Goal: Information Seeking & Learning: Learn about a topic

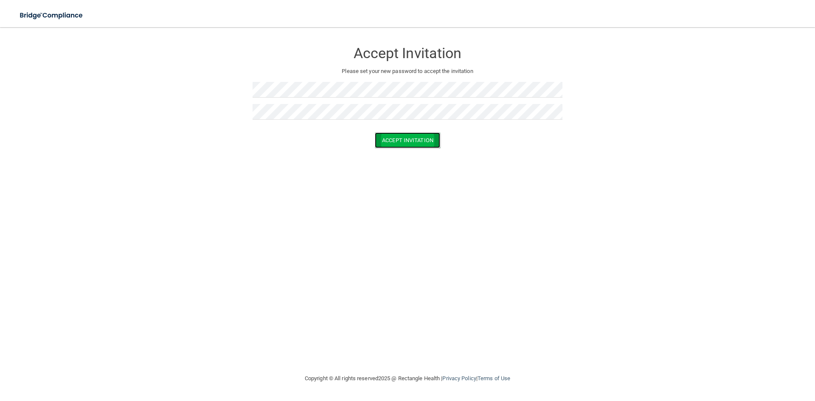
click at [403, 141] on button "Accept Invitation" at bounding box center [407, 140] width 65 height 16
click at [416, 132] on p "Token is invalid or blank." at bounding box center [408, 133] width 310 height 10
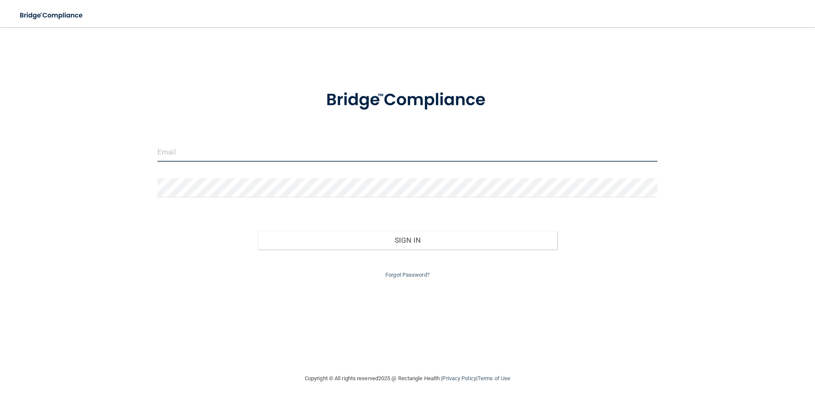
click at [256, 149] on input "email" at bounding box center [408, 152] width 500 height 19
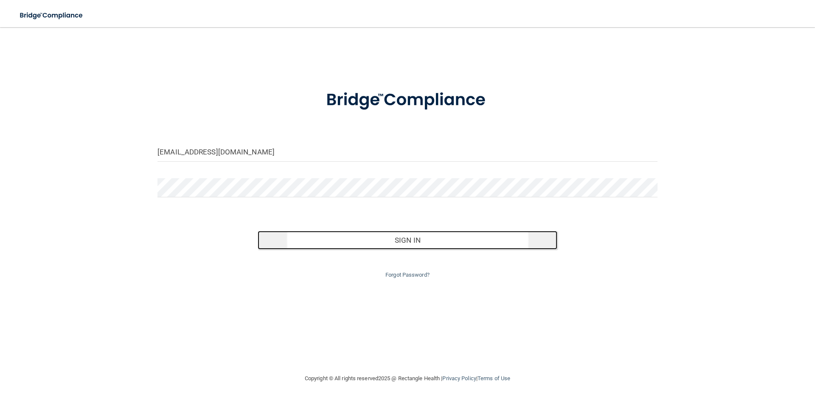
click at [482, 238] on button "Sign In" at bounding box center [408, 240] width 300 height 19
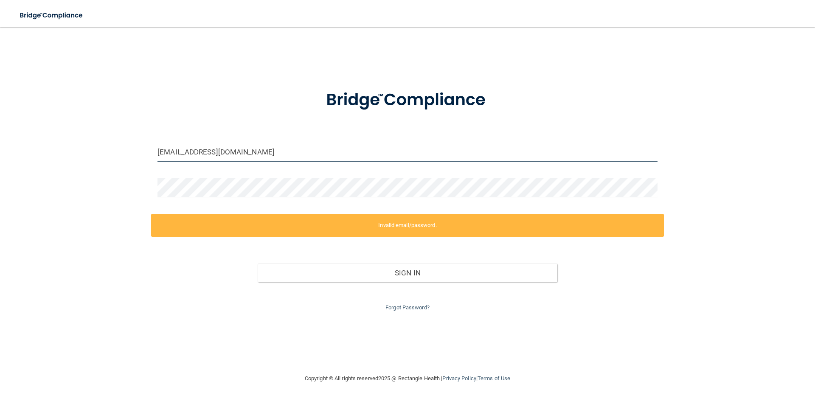
click at [372, 153] on input "austin.davies31@gmail.com" at bounding box center [408, 152] width 500 height 19
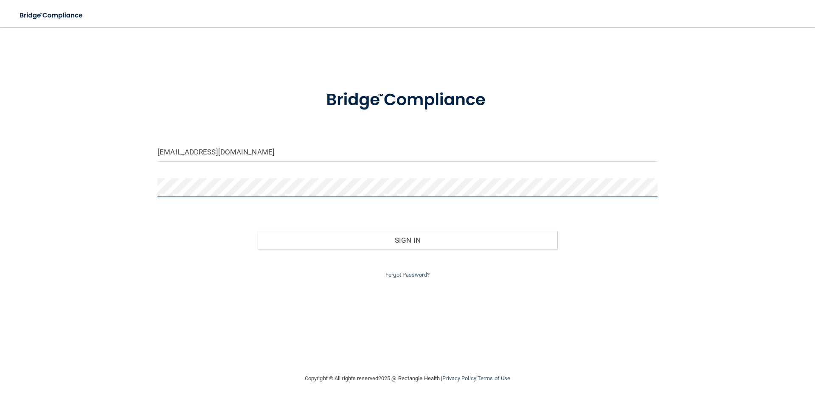
click at [135, 183] on div "austin.davies31@gmail.coM Invalid email/password. You don't have permission to …" at bounding box center [407, 200] width 781 height 329
click at [258, 231] on button "Sign In" at bounding box center [408, 240] width 300 height 19
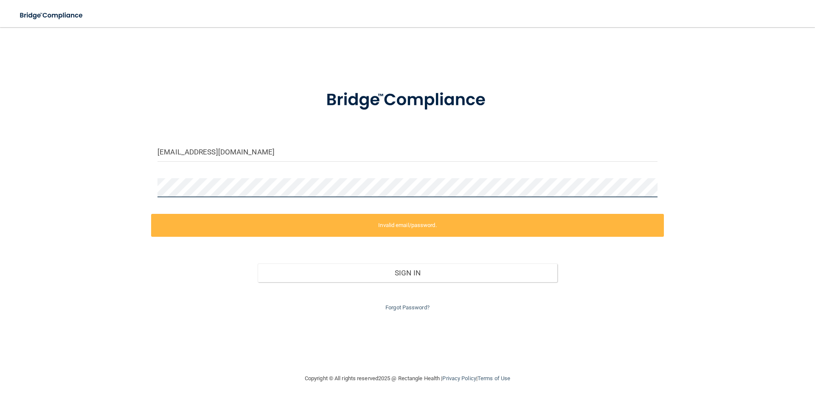
click at [104, 191] on div "austin.davies31@gmail.coM Invalid email/password. You don't have permission to …" at bounding box center [407, 200] width 781 height 329
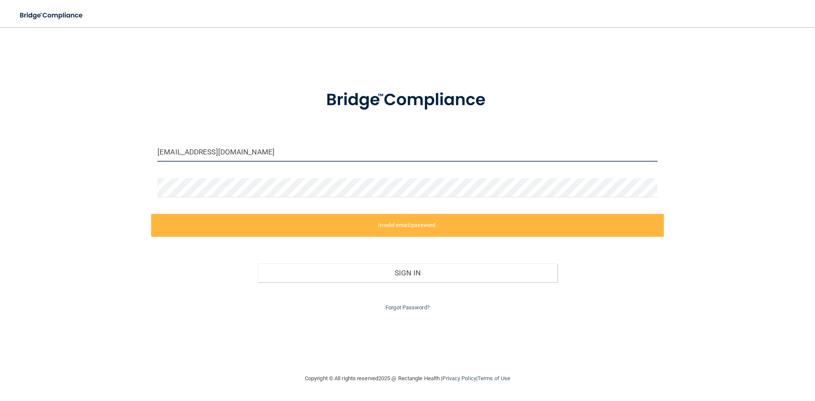
click at [265, 149] on input "austin.davies31@gmail.coM" at bounding box center [408, 152] width 500 height 19
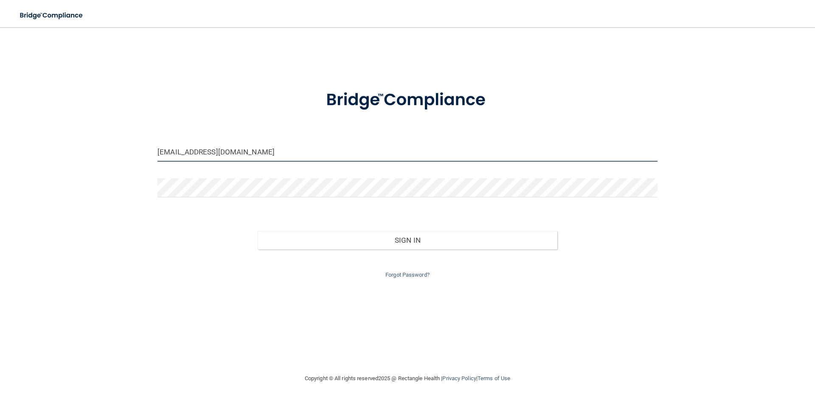
type input "austin.davies31@gmail.com"
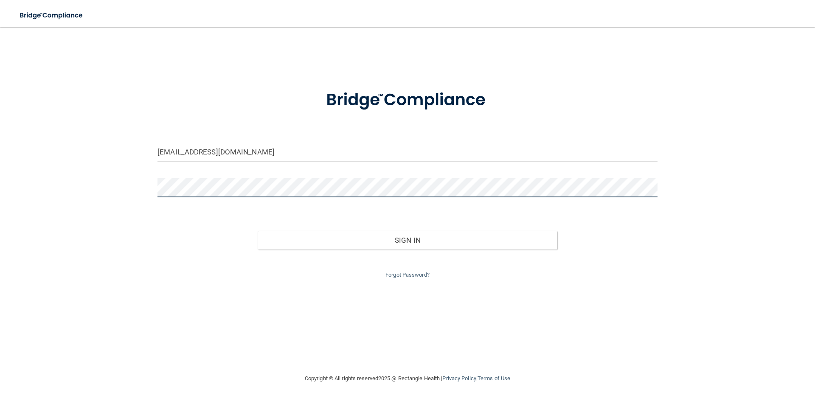
click at [53, 196] on div "austin.davies31@gmail.com Invalid email/password. You don't have permission to …" at bounding box center [407, 200] width 781 height 329
click at [258, 231] on button "Sign In" at bounding box center [408, 240] width 300 height 19
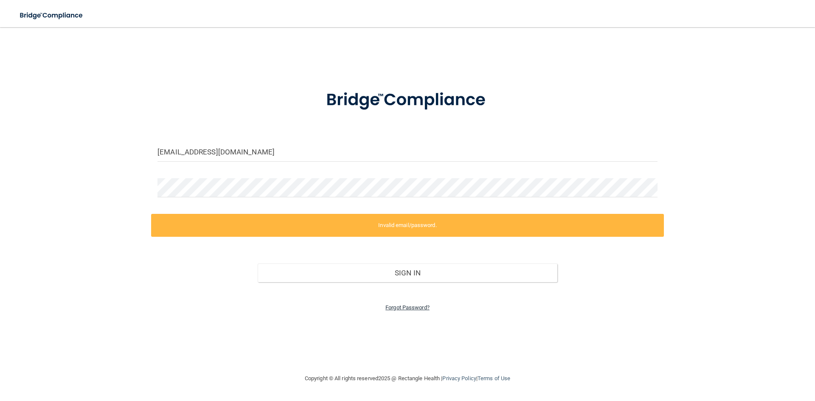
drag, startPoint x: 408, startPoint y: 298, endPoint x: 407, endPoint y: 305, distance: 7.3
click at [408, 300] on div "Forgot Password?" at bounding box center [407, 297] width 513 height 31
click at [406, 307] on link "Forgot Password?" at bounding box center [408, 307] width 44 height 6
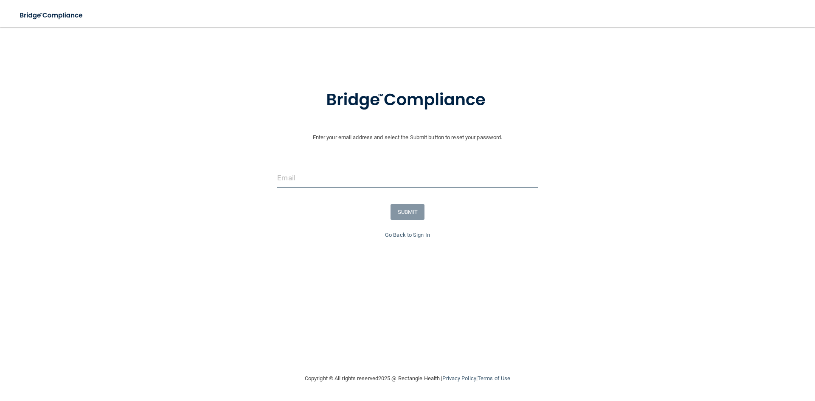
click at [356, 173] on input "email" at bounding box center [407, 178] width 260 height 19
type input "austin.davies31@gmail.com"
drag, startPoint x: 375, startPoint y: 209, endPoint x: 400, endPoint y: 211, distance: 25.5
click at [375, 209] on div "SUBMIT" at bounding box center [407, 212] width 819 height 16
click at [401, 211] on button "SUBMIT" at bounding box center [408, 212] width 34 height 16
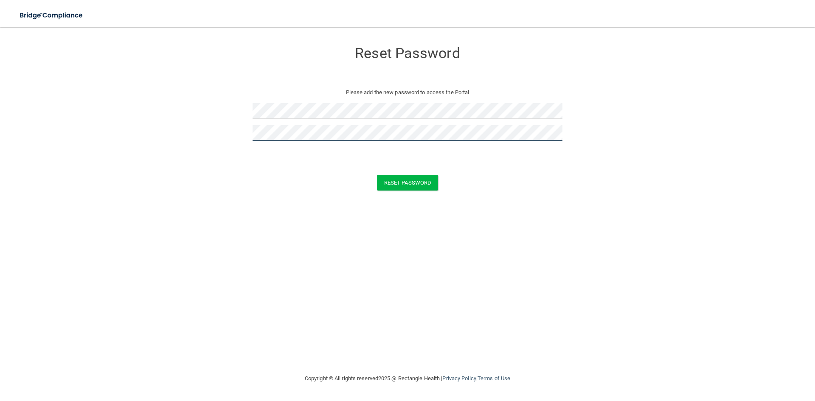
click at [377, 175] on button "Reset Password" at bounding box center [407, 183] width 61 height 16
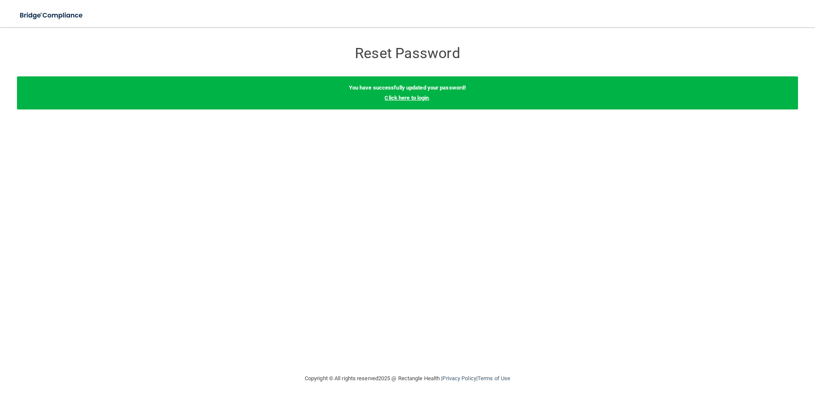
click at [403, 97] on link "Click here to login" at bounding box center [407, 98] width 44 height 6
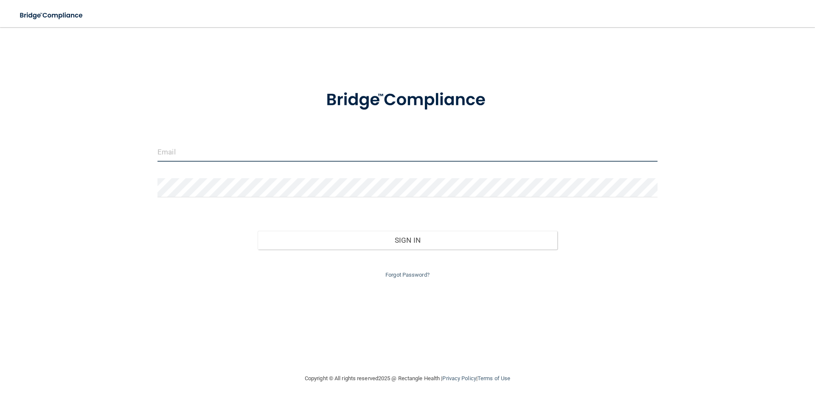
click at [305, 152] on input "email" at bounding box center [408, 152] width 500 height 19
type input "austin.davies31@gmail.com"
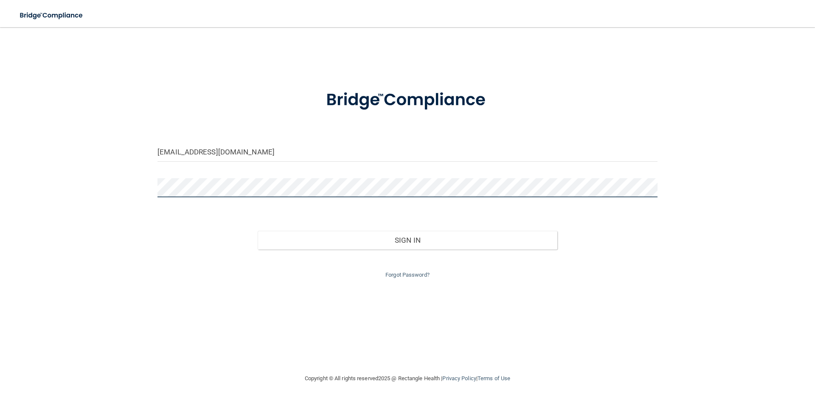
click at [258, 231] on button "Sign In" at bounding box center [408, 240] width 300 height 19
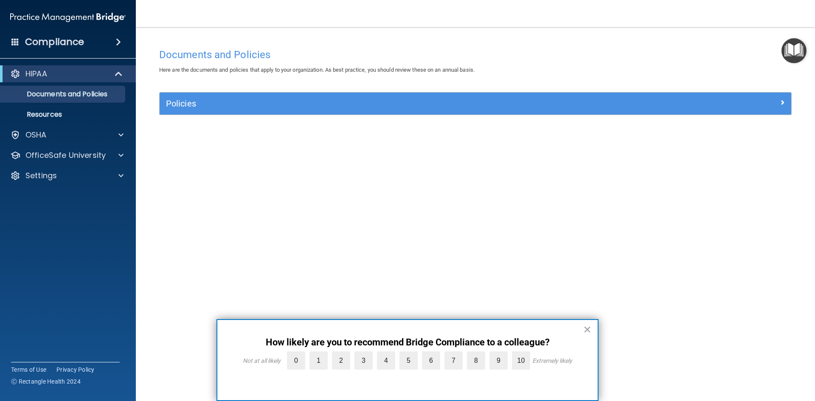
click at [556, 114] on div "Policies" at bounding box center [476, 104] width 632 height 22
click at [562, 111] on div "Policies" at bounding box center [476, 104] width 632 height 22
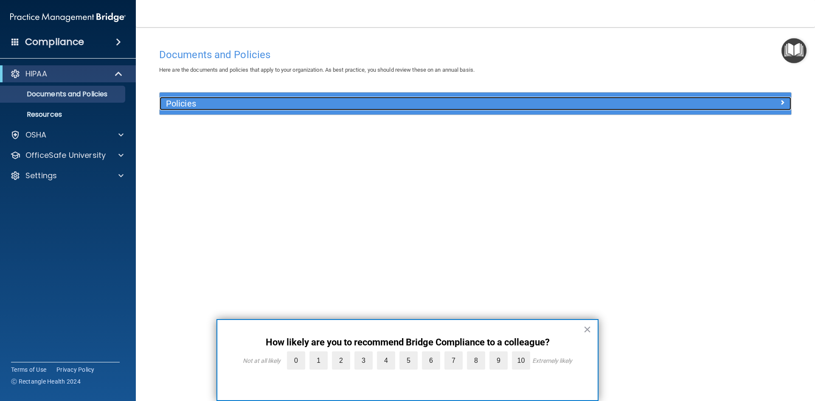
click at [689, 103] on div at bounding box center [712, 102] width 158 height 10
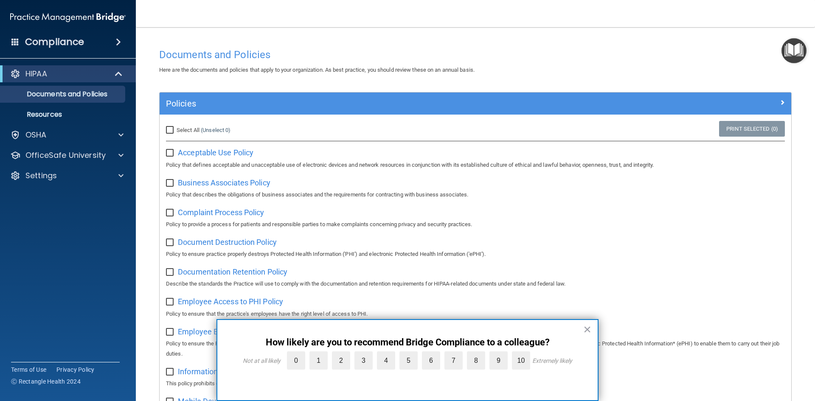
click at [169, 130] on div "Select All (Unselect 0) Unselect All" at bounding box center [265, 130] width 211 height 19
click at [171, 130] on input "Select All (Unselect 0) Unselect All" at bounding box center [171, 130] width 10 height 7
checkbox input "true"
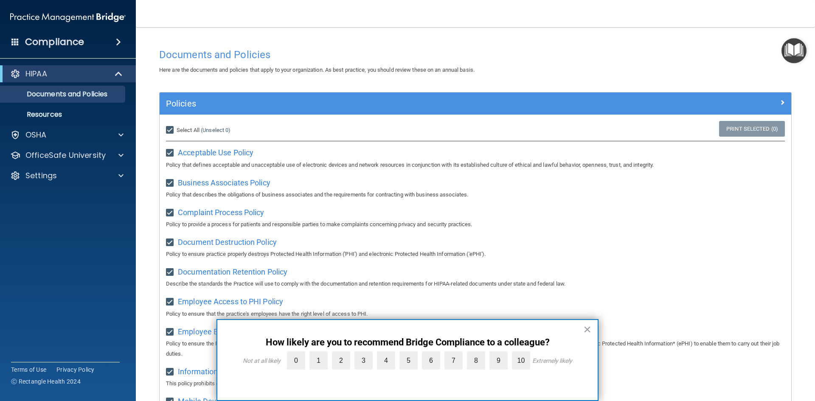
checkbox input "true"
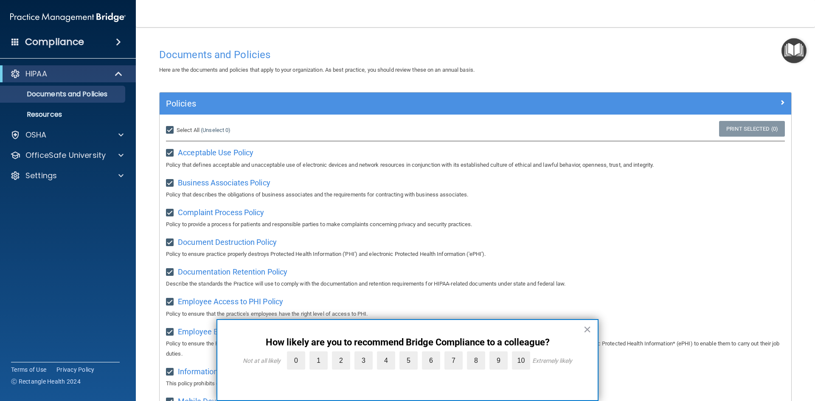
checkbox input "true"
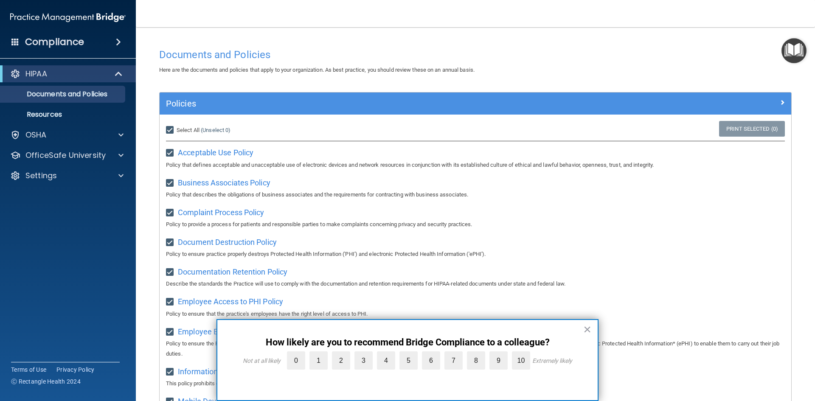
checkbox input "true"
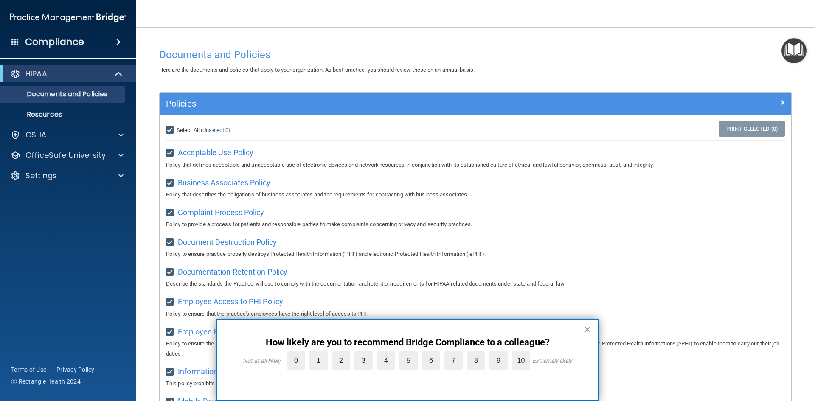
checkbox input "true"
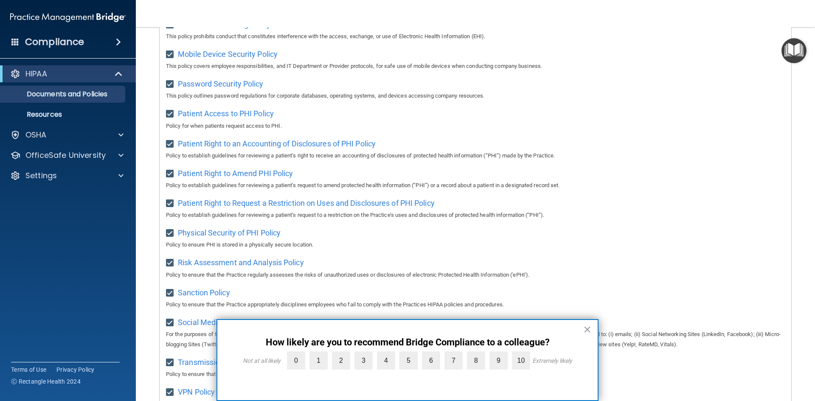
scroll to position [450, 0]
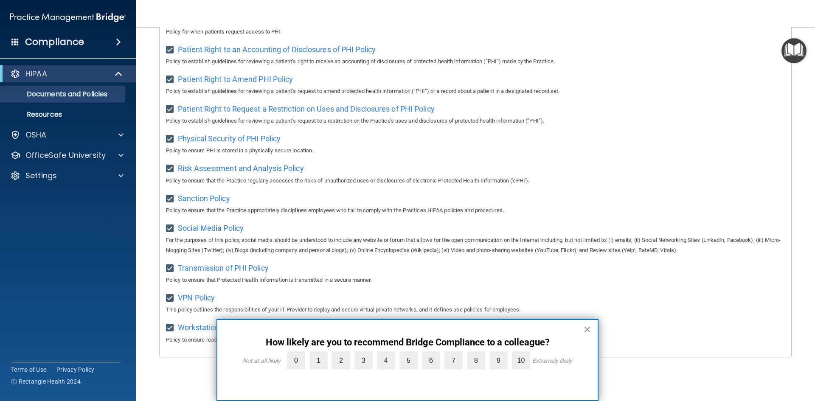
click at [587, 331] on button "×" at bounding box center [587, 330] width 8 height 14
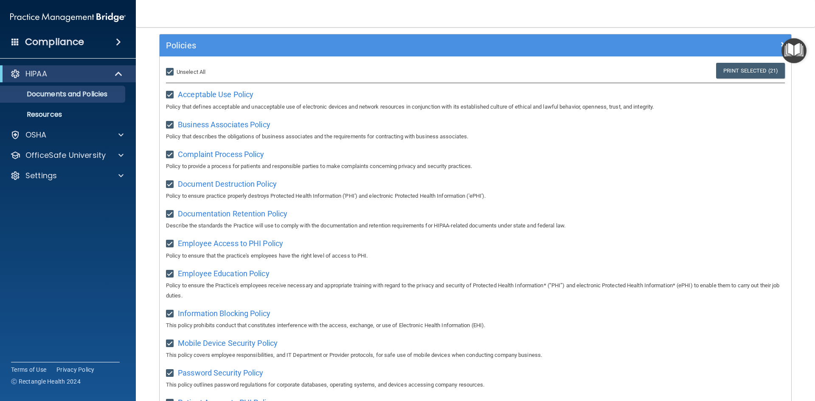
scroll to position [0, 0]
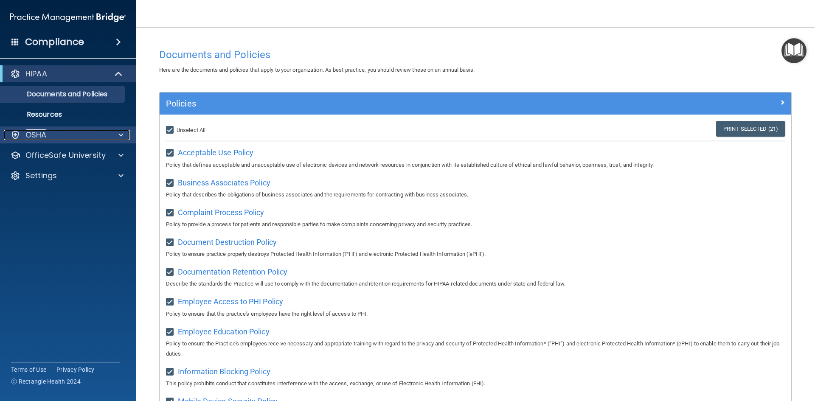
click at [44, 133] on p "OSHA" at bounding box center [35, 135] width 21 height 10
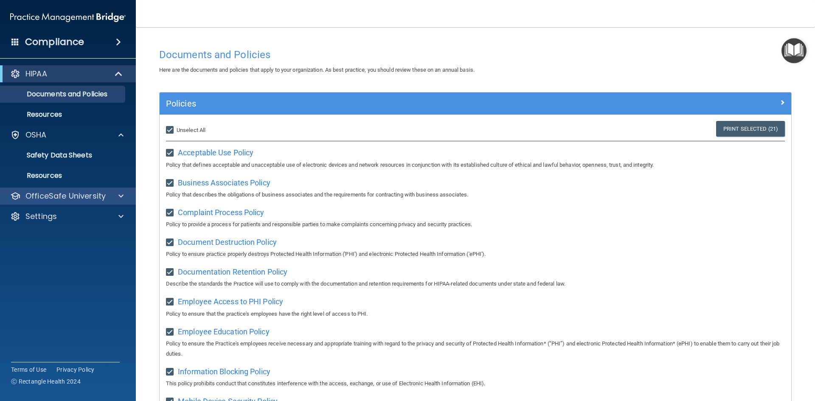
click at [64, 189] on div "OfficeSafe University" at bounding box center [68, 196] width 136 height 17
click at [121, 196] on span at bounding box center [120, 196] width 5 height 10
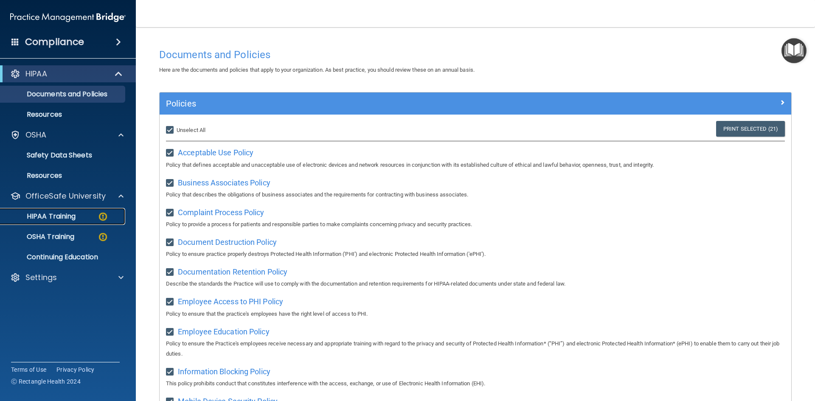
click at [63, 215] on p "HIPAA Training" at bounding box center [41, 216] width 70 height 8
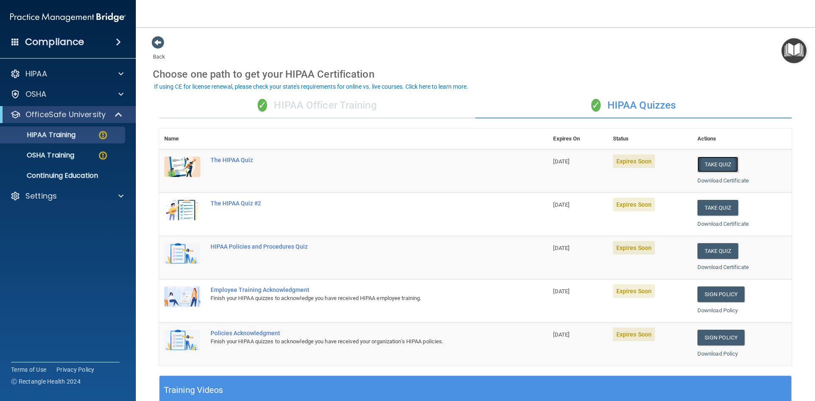
click at [714, 168] on button "Take Quiz" at bounding box center [718, 165] width 41 height 16
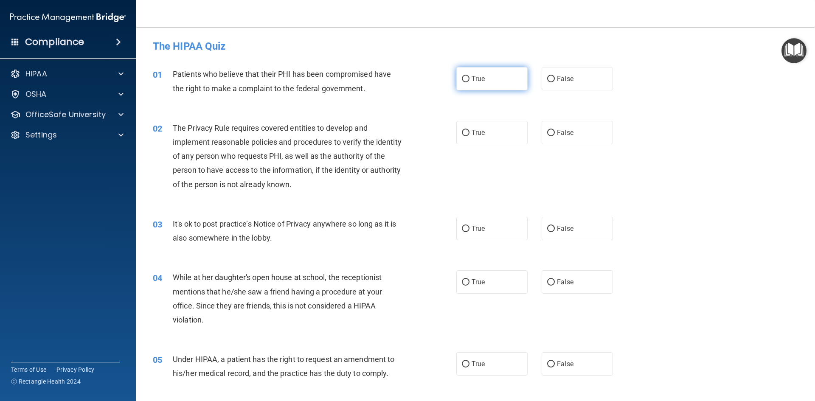
click at [466, 80] on input "True" at bounding box center [466, 79] width 8 height 6
radio input "true"
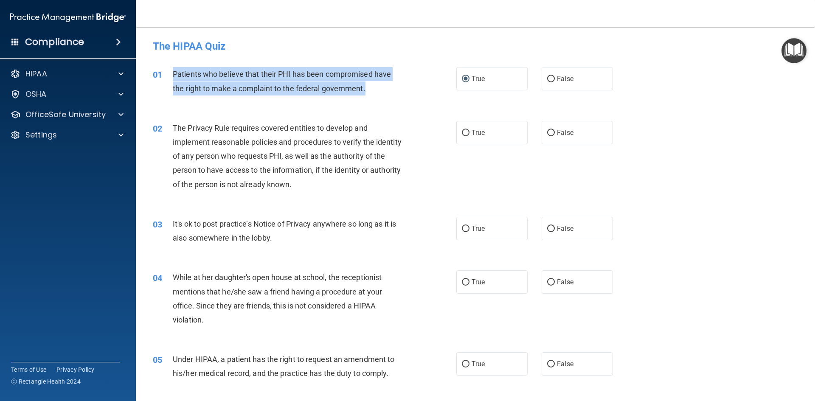
drag, startPoint x: 173, startPoint y: 72, endPoint x: 364, endPoint y: 91, distance: 192.4
click at [365, 91] on span "Patients who believe that their PHI has been compromised have the right to make…" at bounding box center [282, 81] width 218 height 23
copy span "Patients who believe that their PHI has been compromised have the right to make…"
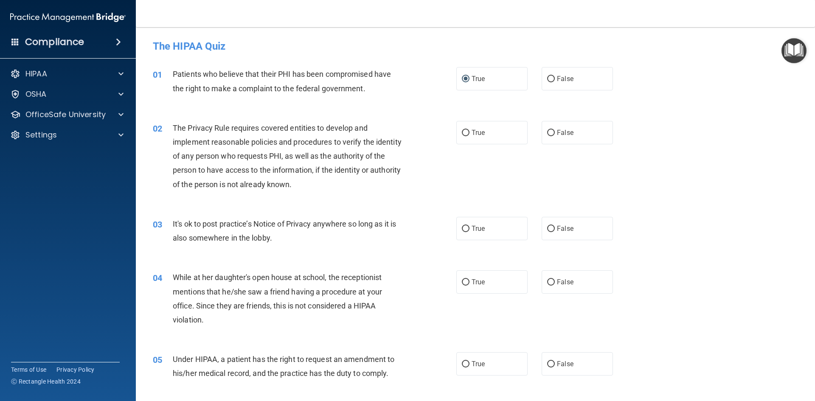
click at [405, 106] on div "01 Patients who believe that their PHI has been compromised have the right to m…" at bounding box center [475, 82] width 658 height 53
click at [456, 132] on label "True" at bounding box center [491, 132] width 71 height 23
click at [462, 132] on input "True" at bounding box center [466, 133] width 8 height 6
radio input "true"
click at [273, 234] on div "It's ok to post practice’s Notice of Privacy anywhere so long as it is also som…" at bounding box center [291, 231] width 237 height 28
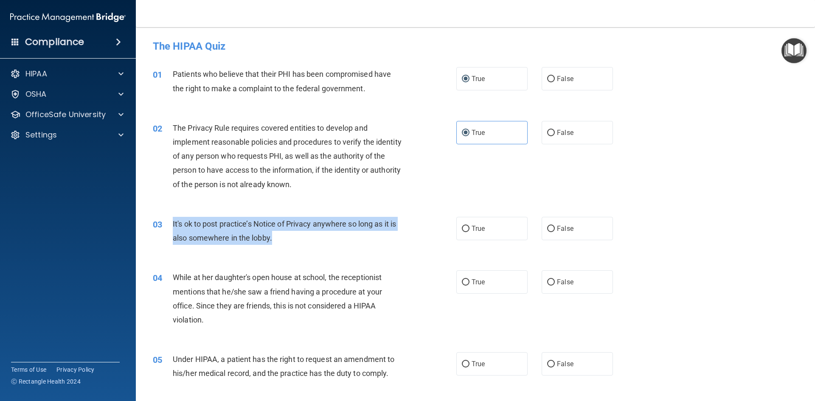
drag, startPoint x: 274, startPoint y: 237, endPoint x: 175, endPoint y: 217, distance: 101.3
click at [174, 217] on div "It's ok to post practice’s Notice of Privacy anywhere so long as it is also som…" at bounding box center [291, 231] width 237 height 28
copy span "t's ok to post practice’s Notice of Privacy anywhere so long as it is also some…"
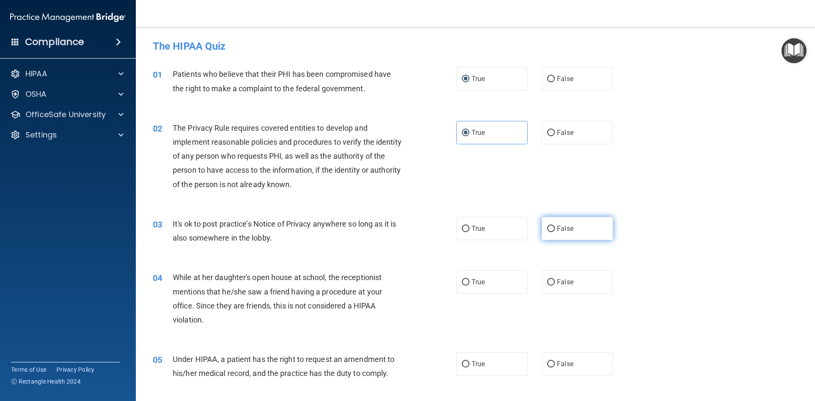
click at [557, 228] on span "False" at bounding box center [565, 229] width 17 height 8
click at [555, 228] on input "False" at bounding box center [551, 229] width 8 height 6
radio input "true"
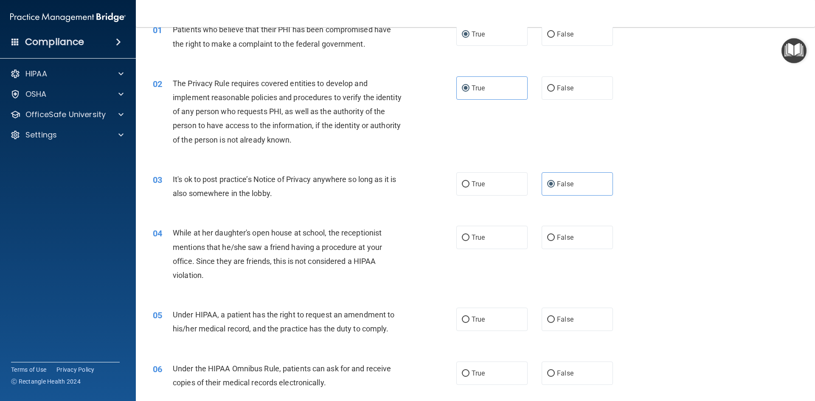
scroll to position [85, 0]
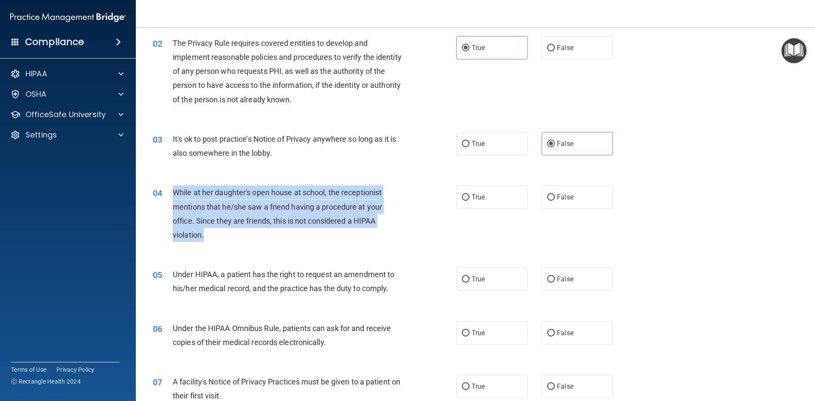
drag, startPoint x: 205, startPoint y: 239, endPoint x: 172, endPoint y: 190, distance: 58.8
click at [172, 190] on div "04 While at her daughter's open house at school, the receptionist mentions that…" at bounding box center [304, 216] width 329 height 61
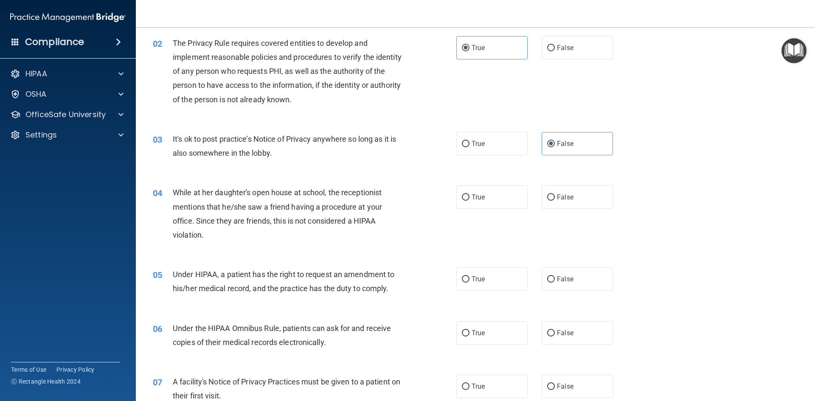
drag, startPoint x: 321, startPoint y: 262, endPoint x: 300, endPoint y: 251, distance: 23.2
click at [319, 259] on div "05 Under HIPAA, a patient has the right to request an amendment to his/her medi…" at bounding box center [475, 283] width 658 height 53
click at [196, 229] on div "While at her daughter's open house at school, the receptionist mentions that he…" at bounding box center [291, 214] width 237 height 56
click at [230, 237] on div "While at her daughter's open house at school, the receptionist mentions that he…" at bounding box center [291, 214] width 237 height 56
drag, startPoint x: 546, startPoint y: 198, endPoint x: 525, endPoint y: 200, distance: 21.8
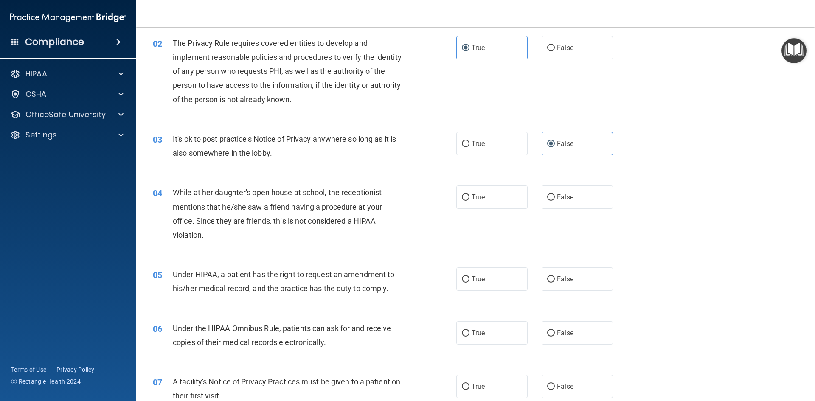
click at [547, 198] on input "False" at bounding box center [551, 197] width 8 height 6
radio input "true"
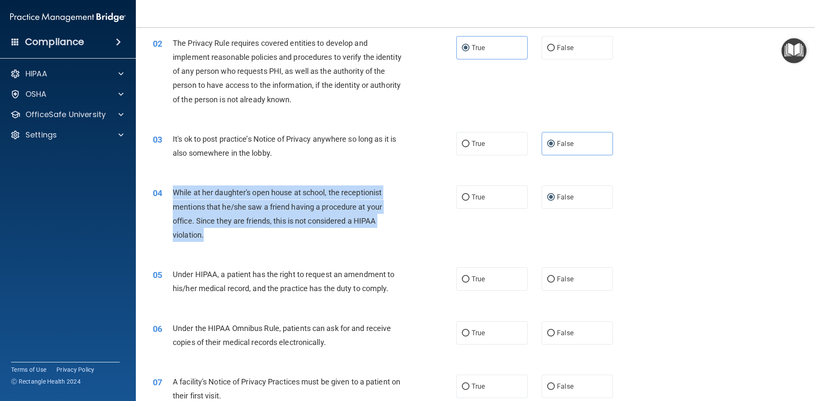
drag, startPoint x: 213, startPoint y: 233, endPoint x: 174, endPoint y: 191, distance: 56.8
click at [174, 191] on div "While at her daughter's open house at school, the receptionist mentions that he…" at bounding box center [291, 214] width 237 height 56
copy span "While at her daughter's open house at school, the receptionist mentions that he…"
click at [457, 230] on div "04 While at her daughter's open house at school, the receptionist mentions that…" at bounding box center [304, 216] width 329 height 61
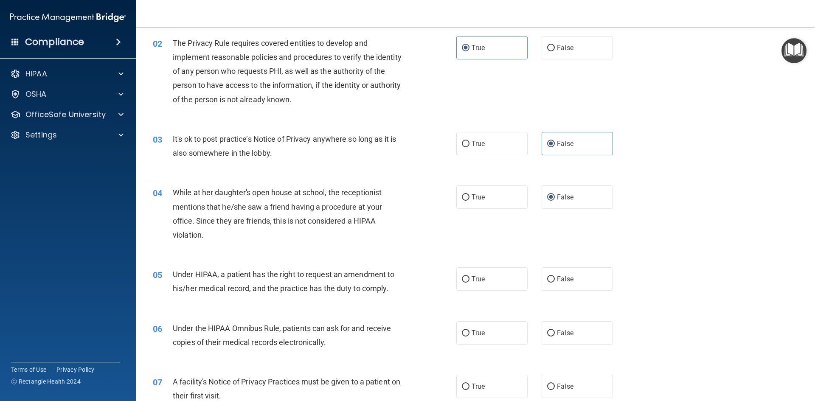
click at [210, 259] on div "05 Under HIPAA, a patient has the right to request an amendment to his/her medi…" at bounding box center [475, 283] width 658 height 53
click at [343, 210] on span "While at her daughter's open house at school, the receptionist mentions that he…" at bounding box center [277, 213] width 209 height 51
click at [556, 284] on label "False" at bounding box center [577, 278] width 71 height 23
click at [555, 283] on input "False" at bounding box center [551, 279] width 8 height 6
radio input "true"
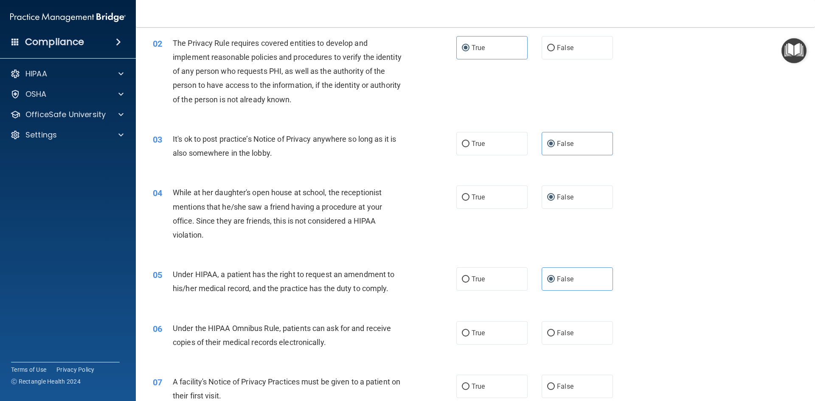
scroll to position [127, 0]
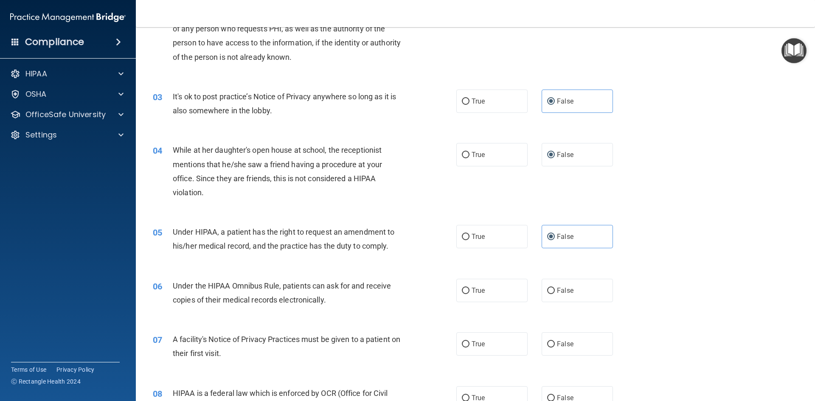
click at [323, 286] on span "Under the HIPAA Omnibus Rule, patients can ask for and receive copies of their …" at bounding box center [282, 293] width 218 height 23
click at [472, 294] on span "True" at bounding box center [478, 291] width 13 height 8
click at [470, 294] on input "True" at bounding box center [466, 291] width 8 height 6
radio input "true"
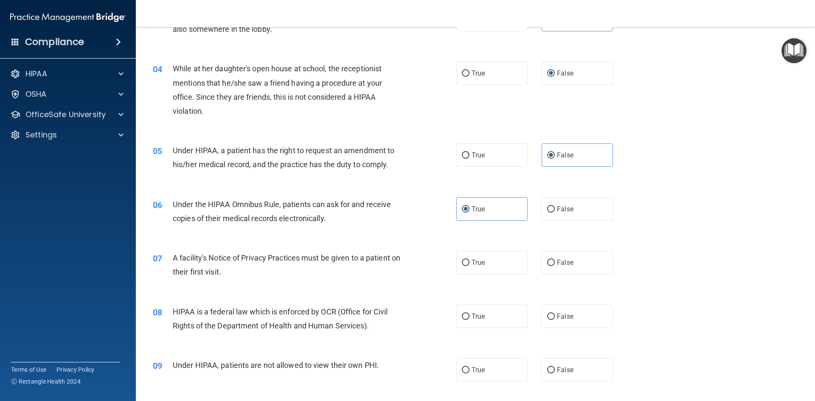
scroll to position [212, 0]
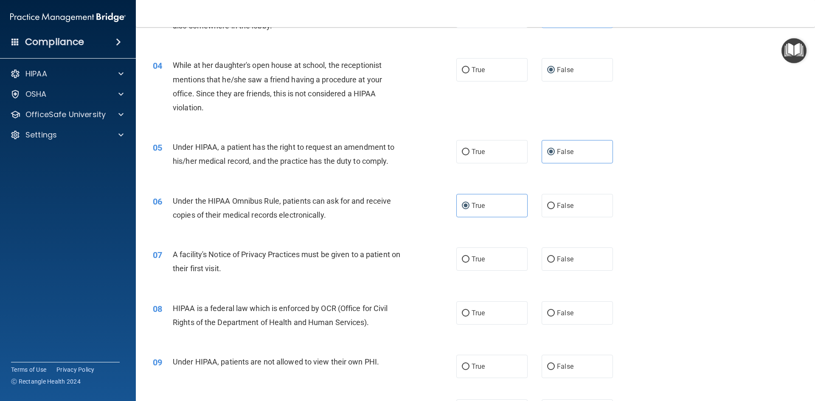
click at [393, 239] on div "07 A facility's Notice of Privacy Practices must be given to a patient on their…" at bounding box center [475, 263] width 658 height 53
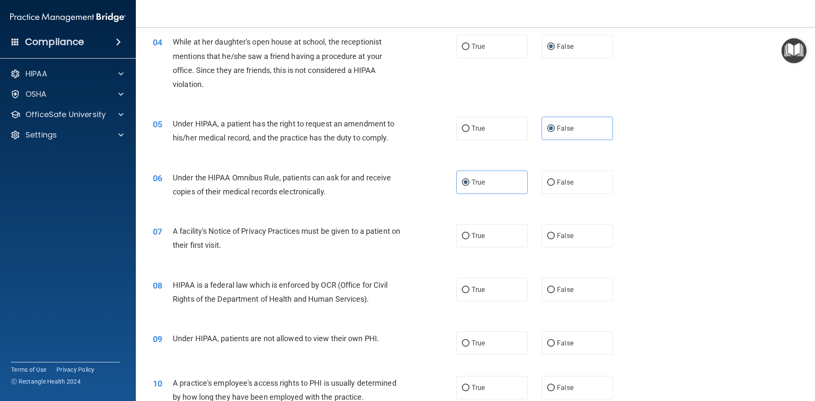
scroll to position [255, 0]
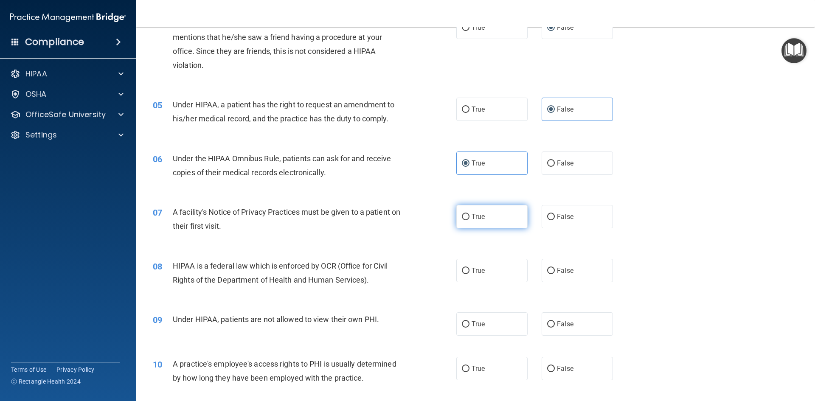
click at [469, 220] on label "True" at bounding box center [491, 216] width 71 height 23
click at [469, 220] on input "True" at bounding box center [466, 217] width 8 height 6
radio input "true"
click at [456, 272] on label "True" at bounding box center [491, 270] width 71 height 23
click at [462, 272] on input "True" at bounding box center [466, 271] width 8 height 6
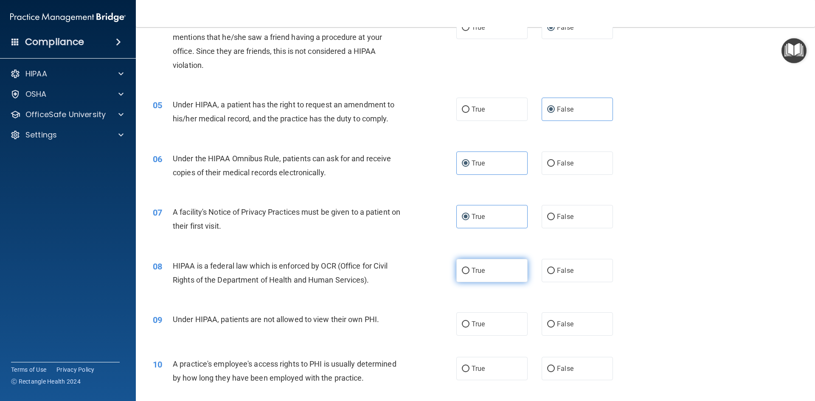
radio input "true"
click at [342, 307] on div "09 Under HIPAA, patients are not allowed to view their own PHI. True False" at bounding box center [475, 324] width 658 height 45
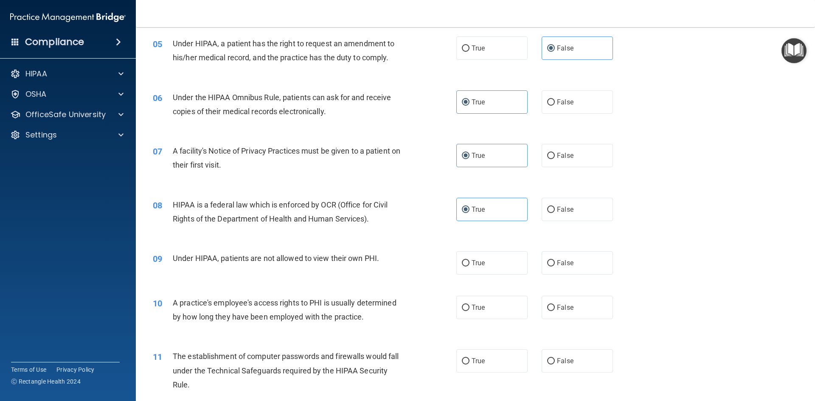
scroll to position [382, 0]
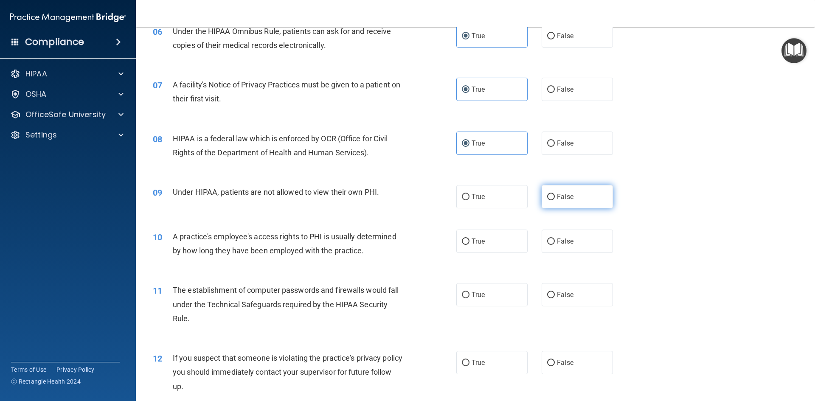
click at [549, 200] on input "False" at bounding box center [551, 197] width 8 height 6
radio input "true"
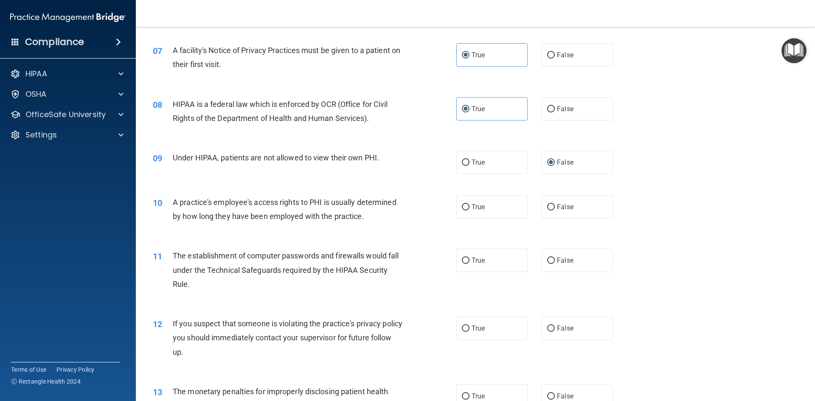
scroll to position [467, 0]
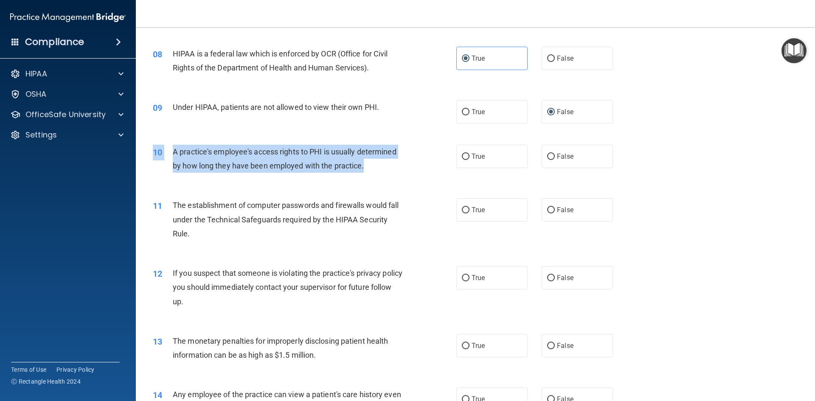
drag, startPoint x: 370, startPoint y: 165, endPoint x: 216, endPoint y: 144, distance: 155.6
click at [216, 144] on div "10 A practice's employee's access rights to PHI is usually determined by how lo…" at bounding box center [475, 160] width 658 height 53
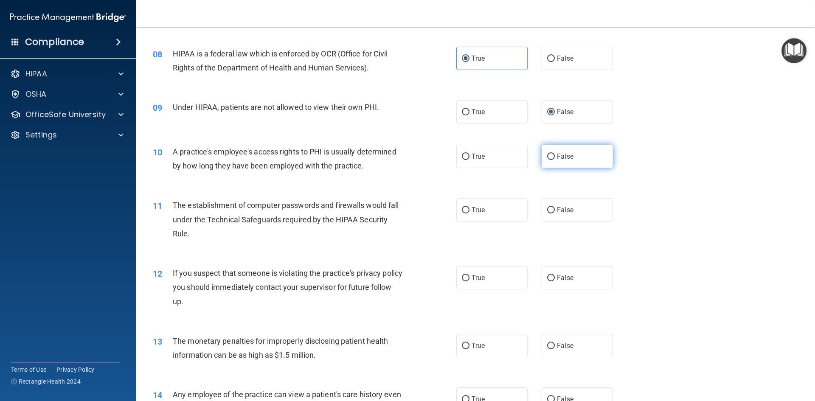
click at [560, 158] on span "False" at bounding box center [565, 156] width 17 height 8
click at [555, 158] on input "False" at bounding box center [551, 157] width 8 height 6
radio input "true"
click at [386, 168] on div "A practice's employee's access rights to PHI is usually determined by how long …" at bounding box center [291, 159] width 237 height 28
drag, startPoint x: 359, startPoint y: 218, endPoint x: 332, endPoint y: 218, distance: 26.3
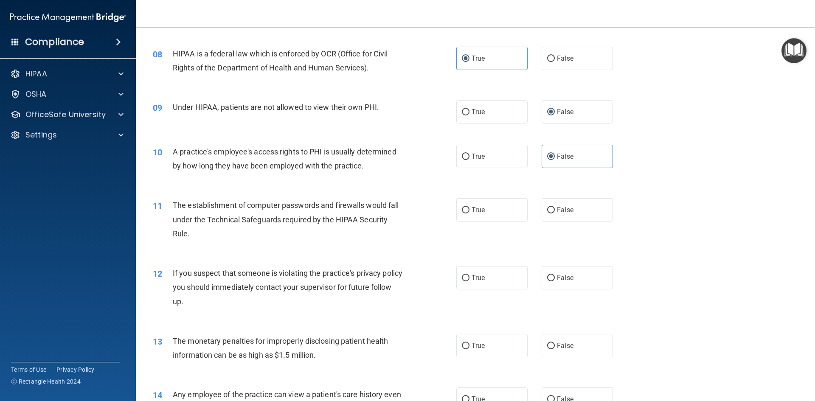
click at [358, 218] on span "The establishment of computer passwords and firewalls would fall under the Tech…" at bounding box center [286, 219] width 226 height 37
click at [292, 228] on div "The establishment of computer passwords and firewalls would fall under the Tech…" at bounding box center [291, 219] width 237 height 42
click at [474, 211] on span "True" at bounding box center [478, 210] width 13 height 8
click at [470, 211] on input "True" at bounding box center [466, 210] width 8 height 6
radio input "true"
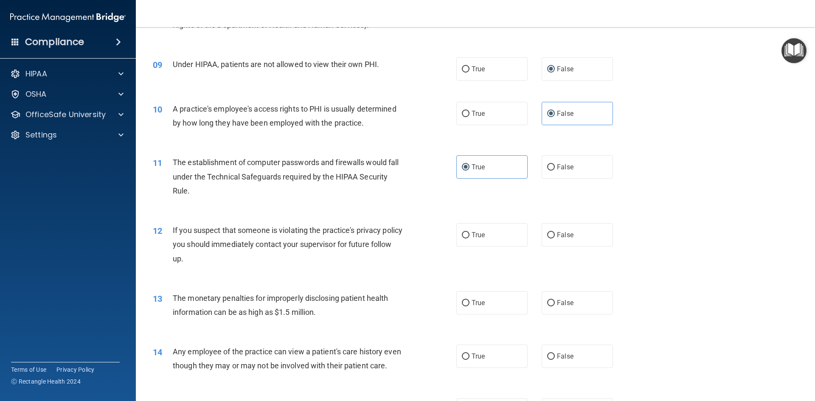
scroll to position [510, 0]
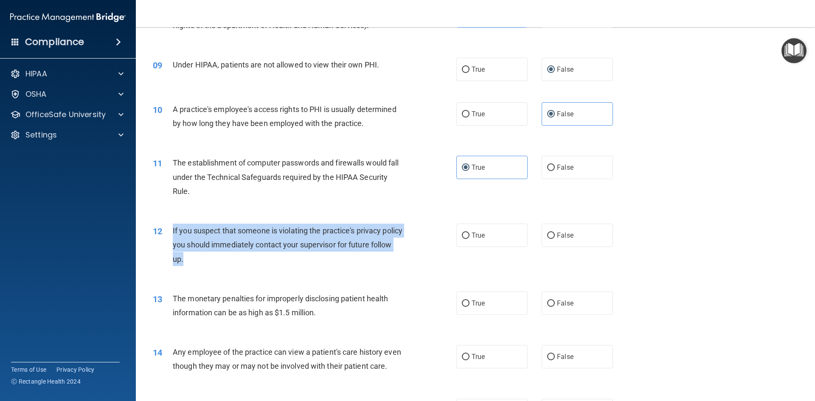
drag, startPoint x: 216, startPoint y: 259, endPoint x: 172, endPoint y: 231, distance: 52.1
click at [170, 231] on div "12 If you suspect that someone is violating the practice's privacy policy you s…" at bounding box center [304, 247] width 329 height 47
click at [465, 237] on input "True" at bounding box center [466, 236] width 8 height 6
radio input "true"
copy div "If you suspect that someone is violating the practice's privacy policy you shou…"
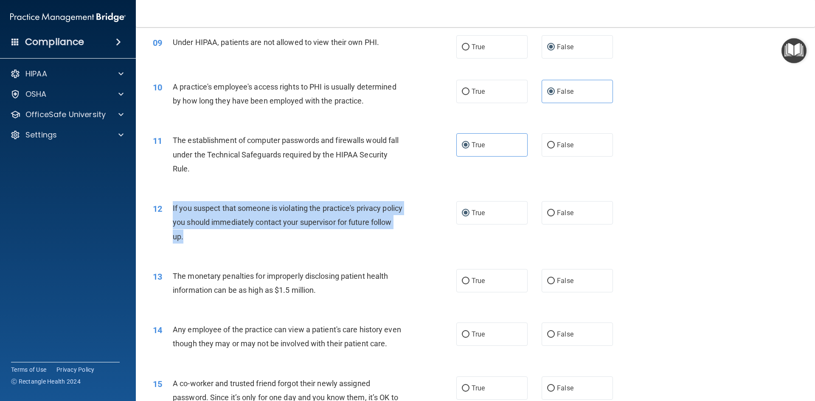
scroll to position [552, 0]
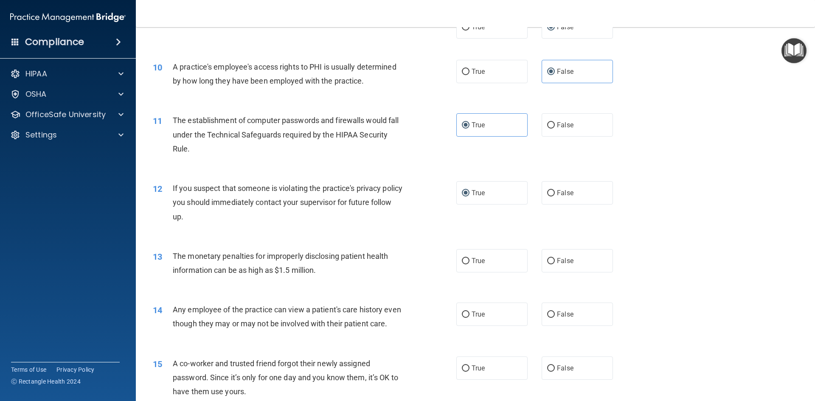
click at [333, 274] on div "The monetary penalties for improperly disclosing patient health information can…" at bounding box center [291, 263] width 237 height 28
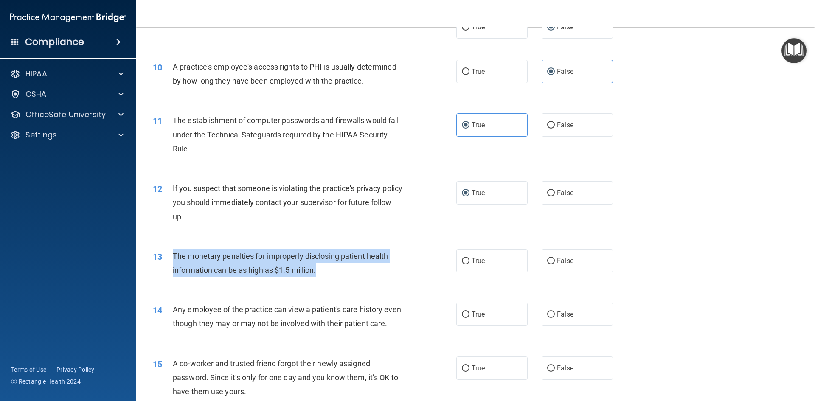
drag, startPoint x: 305, startPoint y: 269, endPoint x: 173, endPoint y: 254, distance: 132.5
click at [173, 254] on div "The monetary penalties for improperly disclosing patient health information can…" at bounding box center [291, 263] width 237 height 28
copy span "The monetary penalties for improperly disclosing patient health information can…"
drag, startPoint x: 462, startPoint y: 260, endPoint x: 433, endPoint y: 268, distance: 30.3
click at [462, 260] on input "True" at bounding box center [466, 261] width 8 height 6
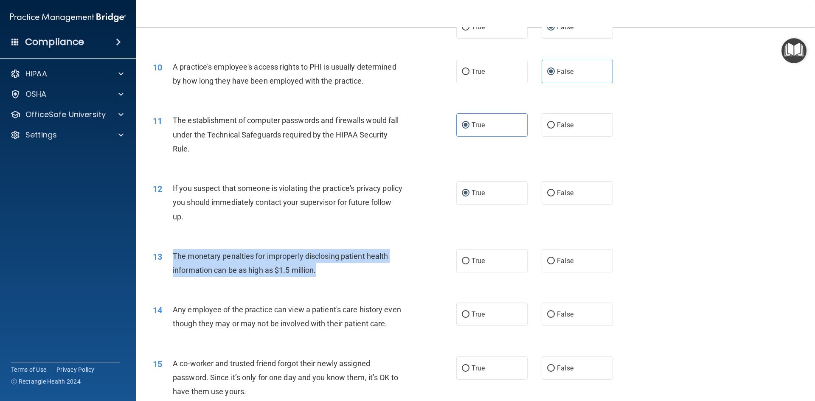
radio input "true"
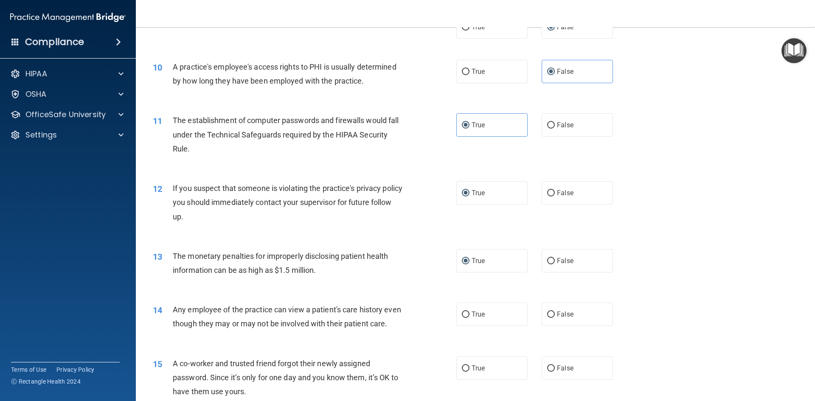
drag, startPoint x: 395, startPoint y: 297, endPoint x: 382, endPoint y: 301, distance: 14.0
click at [391, 297] on div "14 Any employee of the practice can view a patient's care history even though t…" at bounding box center [475, 318] width 658 height 53
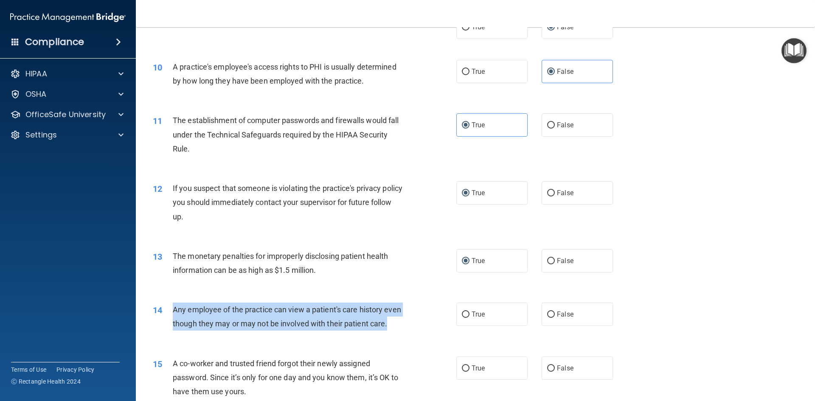
drag, startPoint x: 198, startPoint y: 336, endPoint x: 163, endPoint y: 312, distance: 42.4
click at [163, 312] on div "14 Any employee of the practice can view a patient's care history even though t…" at bounding box center [304, 319] width 329 height 32
copy div "Any employee of the practice can view a patient's care history even though they…"
click at [283, 331] on div "Any employee of the practice can view a patient's care history even though they…" at bounding box center [291, 317] width 237 height 28
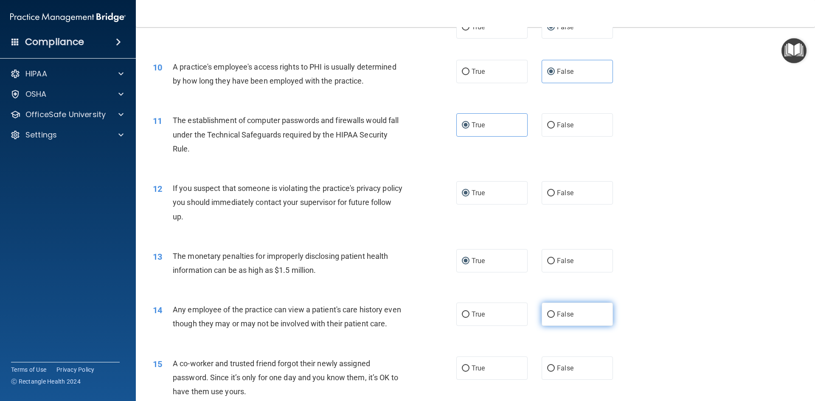
click at [563, 321] on label "False" at bounding box center [577, 314] width 71 height 23
click at [555, 318] on input "False" at bounding box center [551, 315] width 8 height 6
radio input "true"
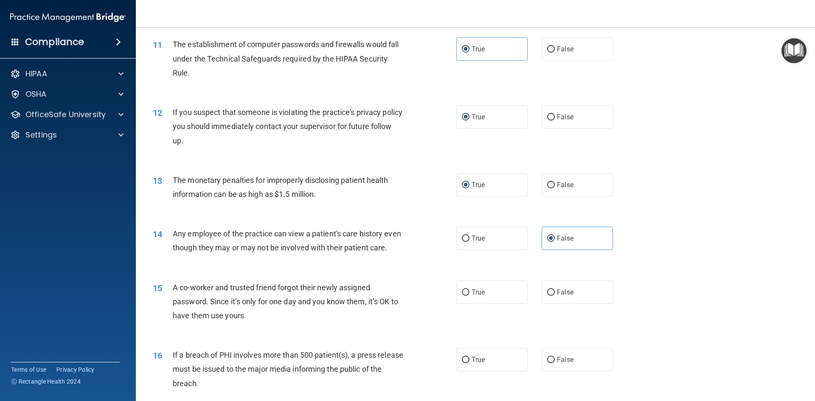
scroll to position [637, 0]
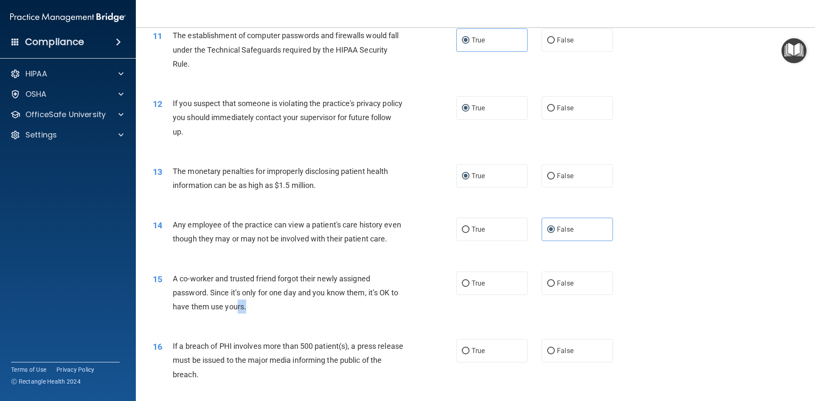
drag, startPoint x: 252, startPoint y: 322, endPoint x: 235, endPoint y: 319, distance: 17.3
click at [235, 314] on div "A co-worker and trusted friend forgot their newly assigned password. Since it’s…" at bounding box center [291, 293] width 237 height 42
click at [565, 287] on span "False" at bounding box center [565, 283] width 17 height 8
click at [555, 287] on input "False" at bounding box center [551, 284] width 8 height 6
radio input "true"
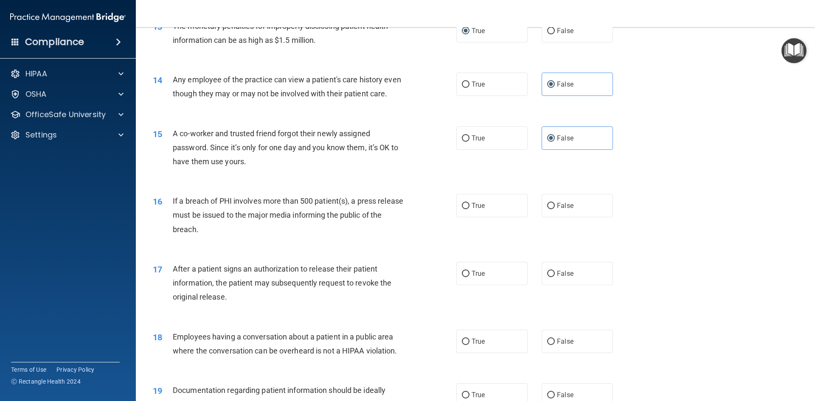
scroll to position [807, 0]
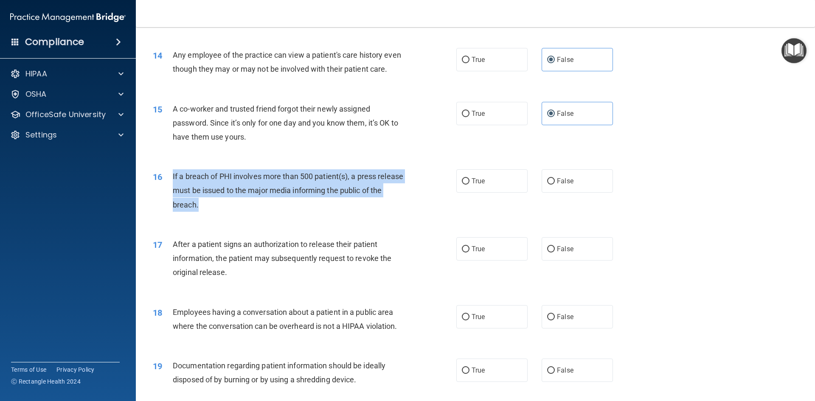
drag, startPoint x: 221, startPoint y: 219, endPoint x: 168, endPoint y: 194, distance: 58.3
click at [168, 194] on div "16 If a breach of PHI involves more than 500 patient(s), a press release must b…" at bounding box center [304, 192] width 329 height 47
copy div "If a breach of PHI involves more than 500 patient(s), a press release must be i…"
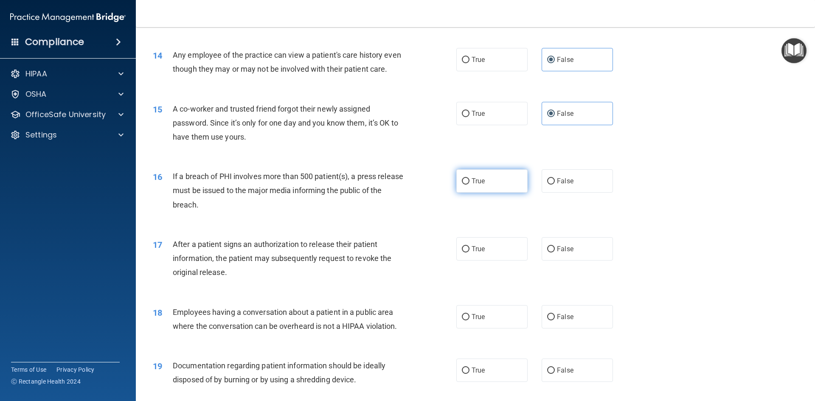
click at [456, 189] on label "True" at bounding box center [491, 180] width 71 height 23
click at [462, 185] on input "True" at bounding box center [466, 181] width 8 height 6
radio input "true"
click at [343, 262] on span "After a patient signs an authorization to release their patient information, th…" at bounding box center [282, 258] width 219 height 37
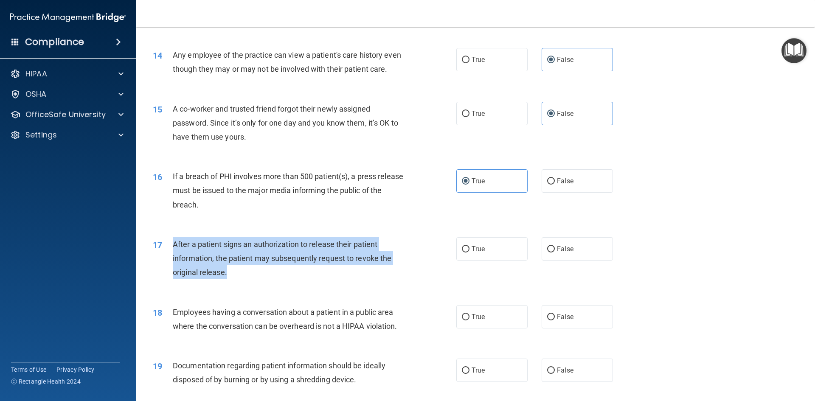
drag, startPoint x: 237, startPoint y: 287, endPoint x: 169, endPoint y: 256, distance: 74.9
click at [169, 256] on div "17 After a patient signs an authorization to release their patient information,…" at bounding box center [304, 260] width 329 height 47
copy div "After a patient signs an authorization to release their patient information, th…"
click at [257, 284] on div "17 After a patient signs an authorization to release their patient information,…" at bounding box center [304, 260] width 329 height 47
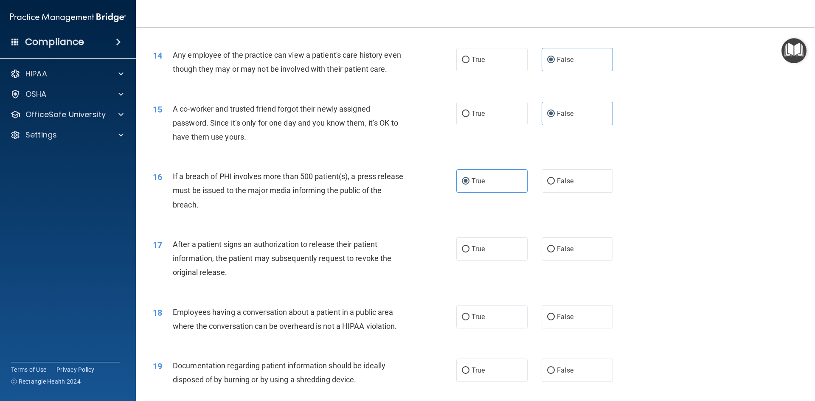
click at [253, 330] on span "Employees having a conversation about a patient in a public area where the conv…" at bounding box center [285, 319] width 225 height 23
click at [472, 253] on span "True" at bounding box center [478, 249] width 13 height 8
click at [470, 253] on input "True" at bounding box center [466, 249] width 8 height 6
radio input "true"
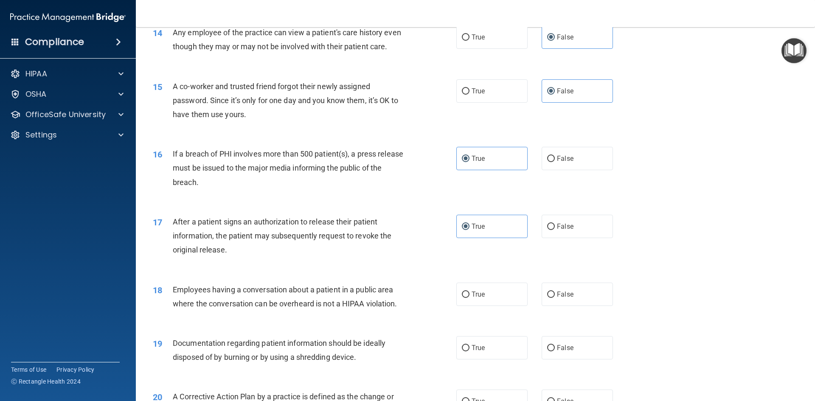
scroll to position [892, 0]
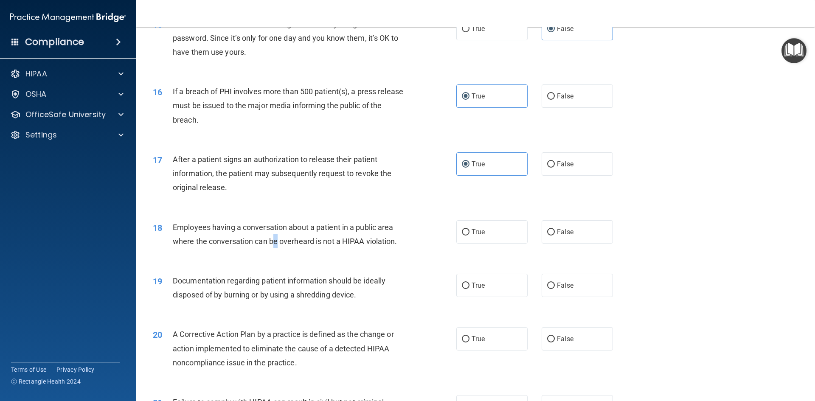
drag, startPoint x: 276, startPoint y: 259, endPoint x: 272, endPoint y: 256, distance: 5.0
click at [273, 246] on span "Employees having a conversation about a patient in a public area where the conv…" at bounding box center [285, 234] width 225 height 23
drag, startPoint x: 183, startPoint y: 249, endPoint x: 189, endPoint y: 248, distance: 6.4
click at [184, 248] on div "Employees having a conversation about a patient in a public area where the conv…" at bounding box center [291, 234] width 237 height 28
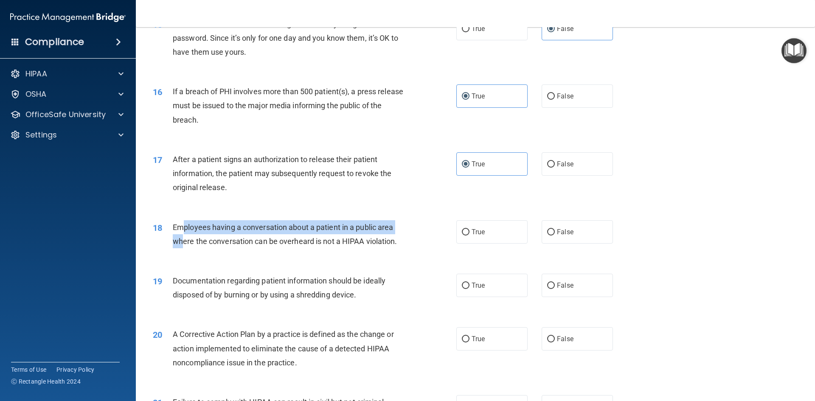
click at [266, 240] on span "Employees having a conversation about a patient in a public area where the conv…" at bounding box center [285, 234] width 225 height 23
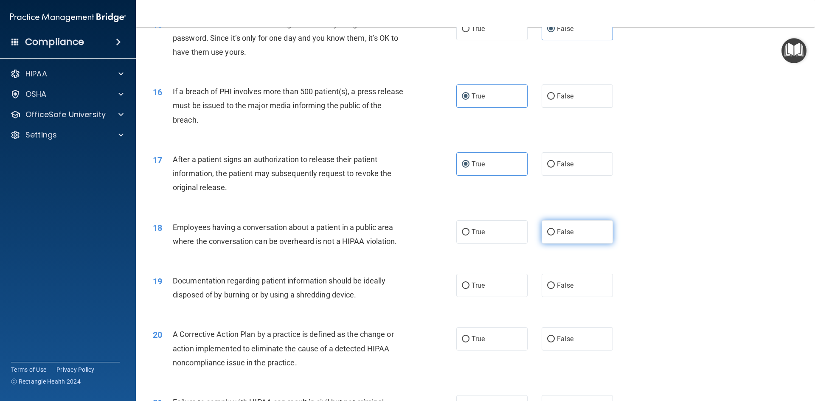
click at [552, 244] on label "False" at bounding box center [577, 231] width 71 height 23
click at [552, 236] on input "False" at bounding box center [551, 232] width 8 height 6
radio input "true"
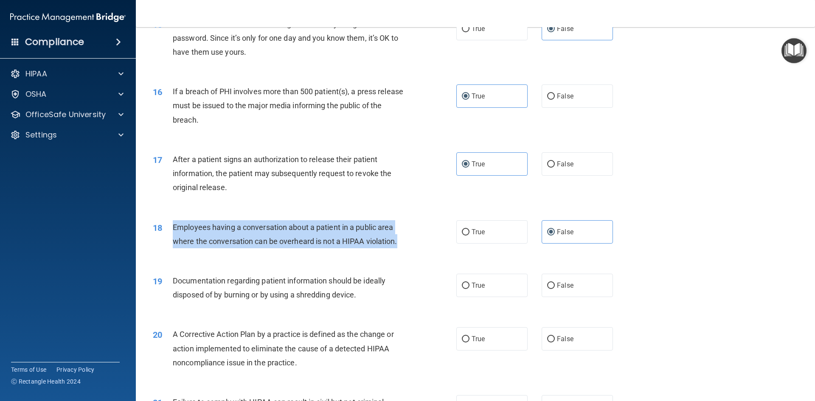
drag, startPoint x: 399, startPoint y: 256, endPoint x: 170, endPoint y: 240, distance: 229.0
click at [170, 240] on div "18 Employees having a conversation about a patient in a public area where the c…" at bounding box center [304, 236] width 329 height 32
copy div "Employees having a conversation about a patient in a public area where the conv…"
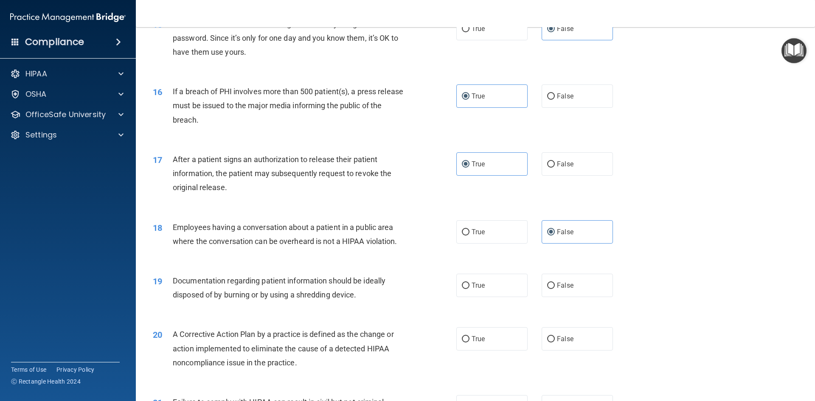
click at [311, 295] on span "Documentation regarding patient information should be ideally disposed of by bu…" at bounding box center [279, 287] width 213 height 23
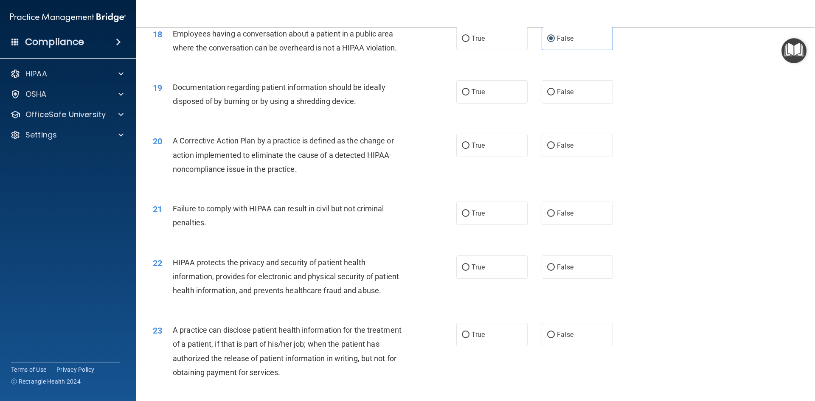
scroll to position [1104, 0]
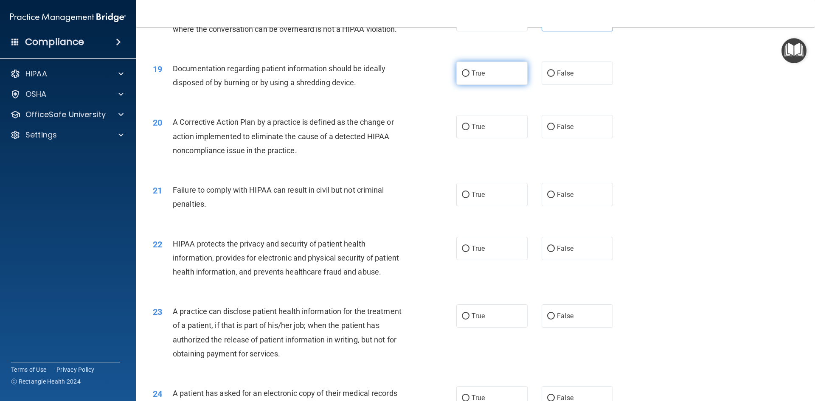
click at [458, 85] on label "True" at bounding box center [491, 73] width 71 height 23
click at [462, 77] on input "True" at bounding box center [466, 73] width 8 height 6
radio input "true"
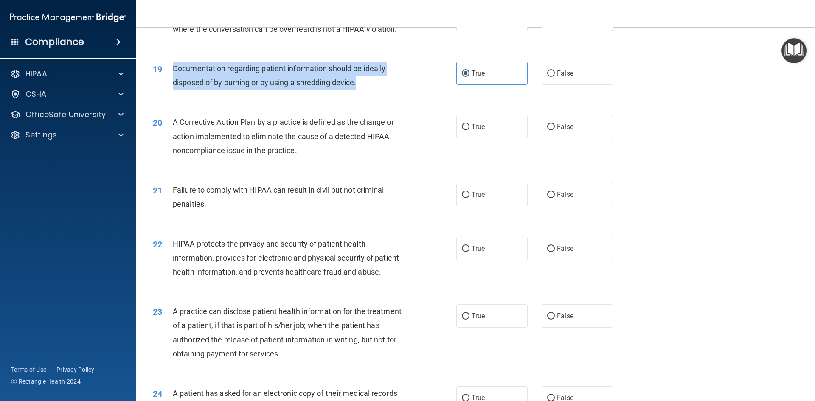
drag, startPoint x: 365, startPoint y: 94, endPoint x: 169, endPoint y: 82, distance: 196.1
click at [170, 82] on div "19 Documentation regarding patient information should be ideally disposed of by…" at bounding box center [304, 78] width 329 height 32
copy div "Documentation regarding patient information should be ideally disposed of by bu…"
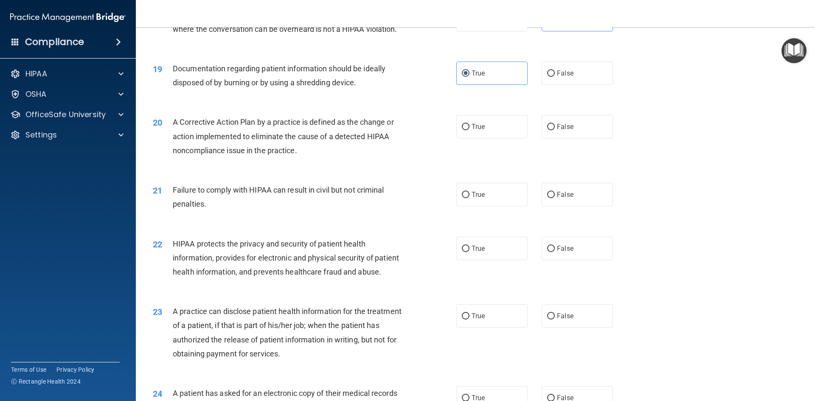
click at [294, 140] on span "A Corrective Action Plan by a practice is defined as the change or action imple…" at bounding box center [283, 136] width 221 height 37
click at [299, 158] on div "A Corrective Action Plan by a practice is defined as the change or action imple…" at bounding box center [291, 136] width 237 height 42
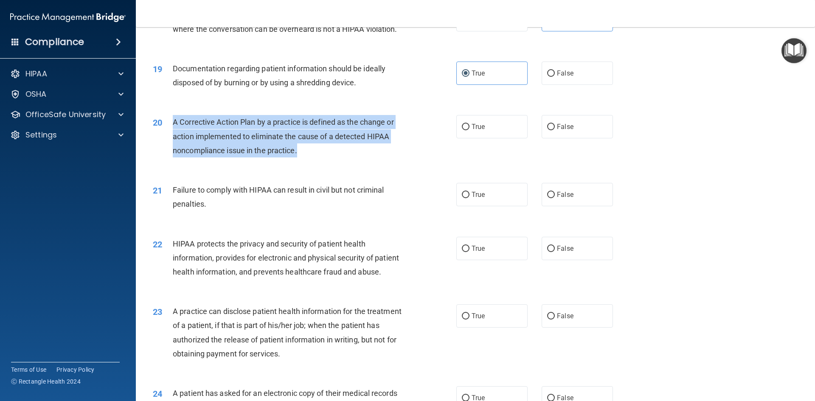
drag, startPoint x: 305, startPoint y: 164, endPoint x: 172, endPoint y: 139, distance: 135.6
click at [172, 139] on div "20 A Corrective Action Plan by a practice is defined as the change or action im…" at bounding box center [304, 138] width 329 height 47
click at [464, 130] on input "True" at bounding box center [466, 127] width 8 height 6
radio input "true"
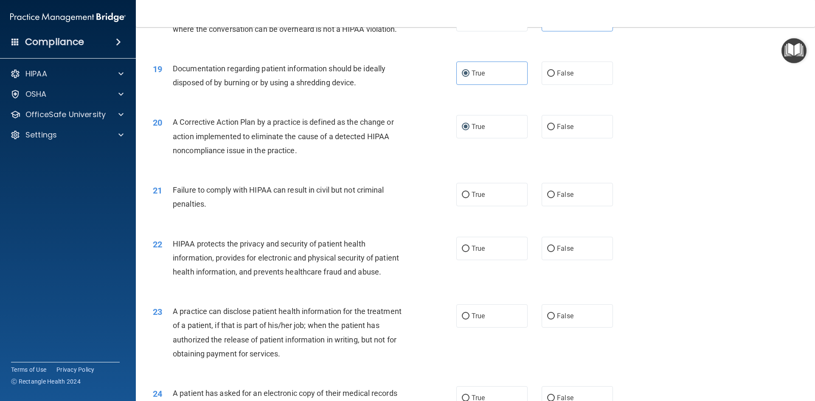
click at [328, 215] on div "21 Failure to comply with HIPAA can result in civil but not criminal penalties." at bounding box center [304, 199] width 329 height 32
drag, startPoint x: 464, startPoint y: 206, endPoint x: 289, endPoint y: 220, distance: 175.1
click at [463, 198] on input "True" at bounding box center [466, 195] width 8 height 6
radio input "true"
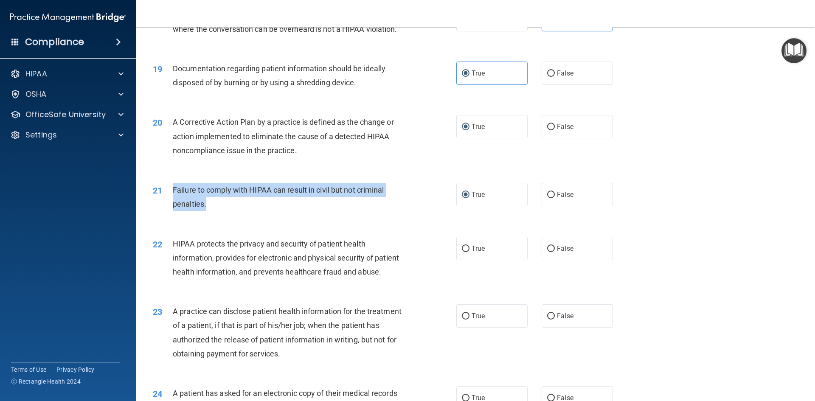
drag, startPoint x: 166, startPoint y: 209, endPoint x: 164, endPoint y: 204, distance: 5.7
click at [164, 204] on div "21 Failure to comply with HIPAA can result in civil but not criminal penalties." at bounding box center [304, 199] width 329 height 32
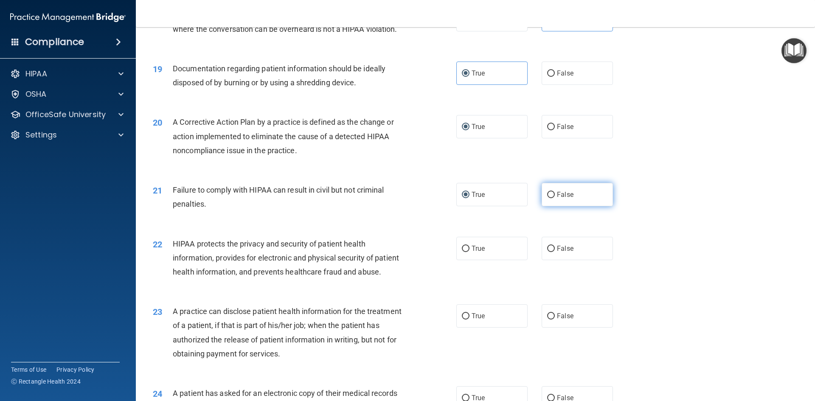
click at [557, 199] on span "False" at bounding box center [565, 195] width 17 height 8
click at [555, 198] on input "False" at bounding box center [551, 195] width 8 height 6
radio input "true"
radio input "false"
click at [332, 278] on div "HIPAA protects the privacy and security of patient health information, provides…" at bounding box center [291, 258] width 237 height 42
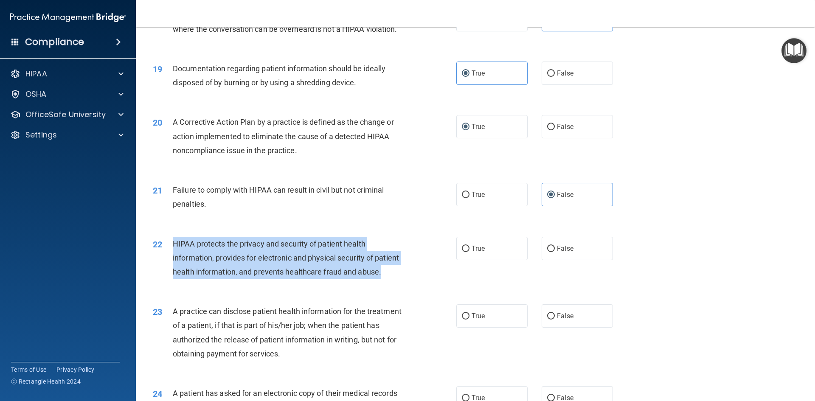
drag, startPoint x: 202, startPoint y: 301, endPoint x: 175, endPoint y: 260, distance: 49.6
click at [175, 260] on div "HIPAA protects the privacy and security of patient health information, provides…" at bounding box center [291, 258] width 237 height 42
click at [260, 279] on div "HIPAA protects the privacy and security of patient health information, provides…" at bounding box center [291, 258] width 237 height 42
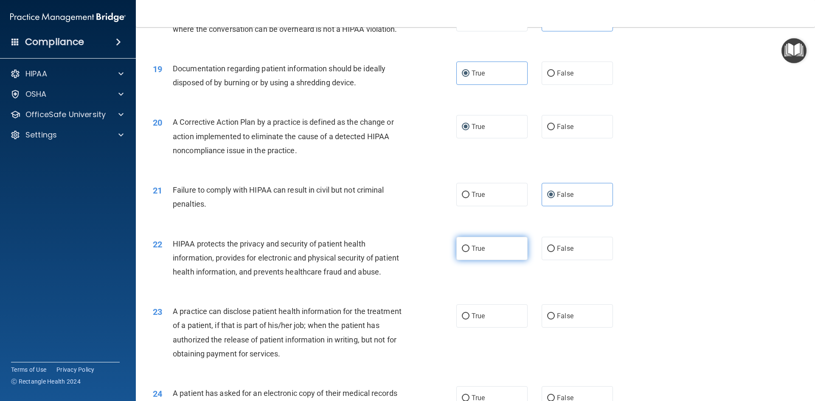
click at [470, 260] on label "True" at bounding box center [491, 248] width 71 height 23
click at [470, 252] on input "True" at bounding box center [466, 249] width 8 height 6
radio input "true"
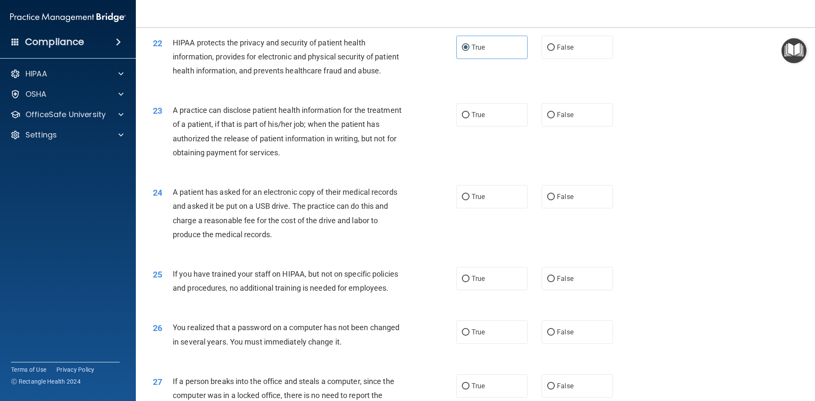
scroll to position [1316, 0]
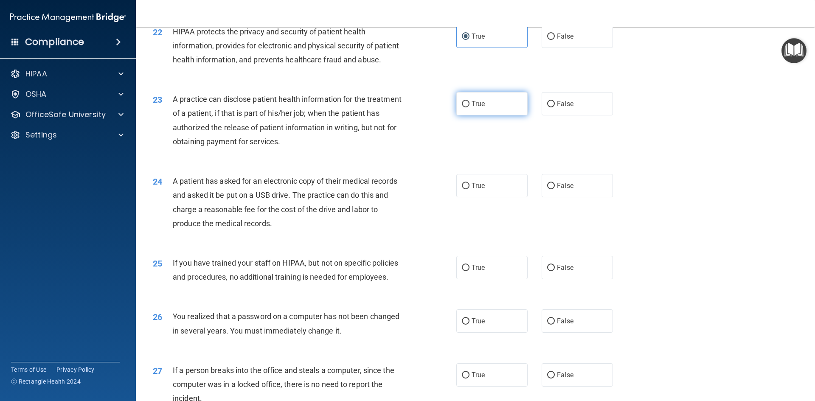
click at [462, 107] on input "True" at bounding box center [466, 104] width 8 height 6
radio input "true"
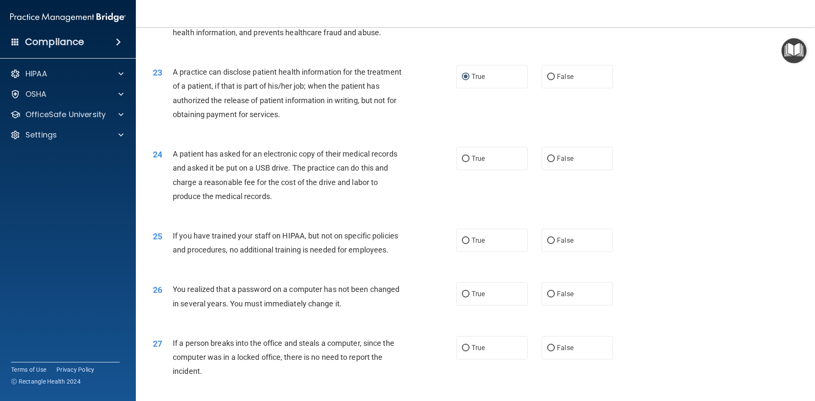
scroll to position [1359, 0]
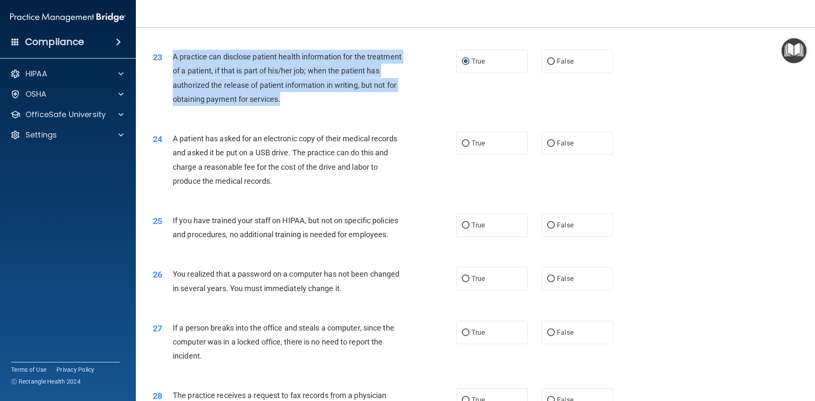
drag, startPoint x: 331, startPoint y: 126, endPoint x: 175, endPoint y: 82, distance: 162.0
click at [175, 82] on div "A practice can disclose patient health information for the treatment of a patie…" at bounding box center [291, 78] width 237 height 56
click at [343, 106] on div "A practice can disclose patient health information for the treatment of a patie…" at bounding box center [291, 78] width 237 height 56
click at [352, 106] on div "A practice can disclose patient health information for the treatment of a patie…" at bounding box center [291, 78] width 237 height 56
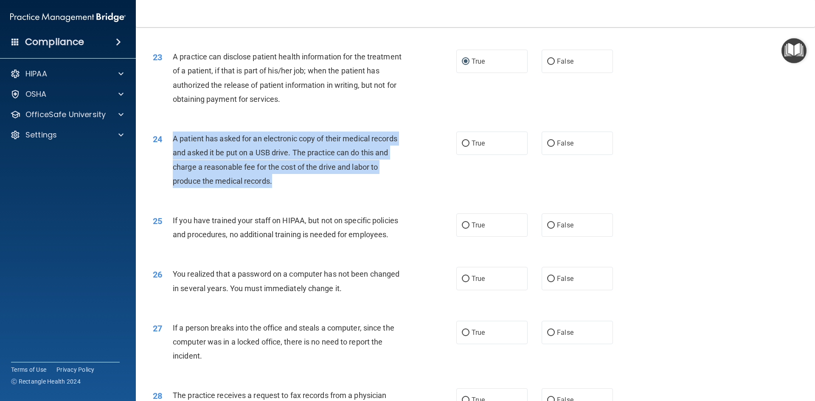
drag, startPoint x: 276, startPoint y: 206, endPoint x: 169, endPoint y: 170, distance: 112.3
click at [171, 170] on div "24 A patient has asked for an electronic copy of their medical records and aske…" at bounding box center [304, 162] width 329 height 61
click at [449, 192] on div "24 A patient has asked for an electronic copy of their medical records and aske…" at bounding box center [304, 162] width 329 height 61
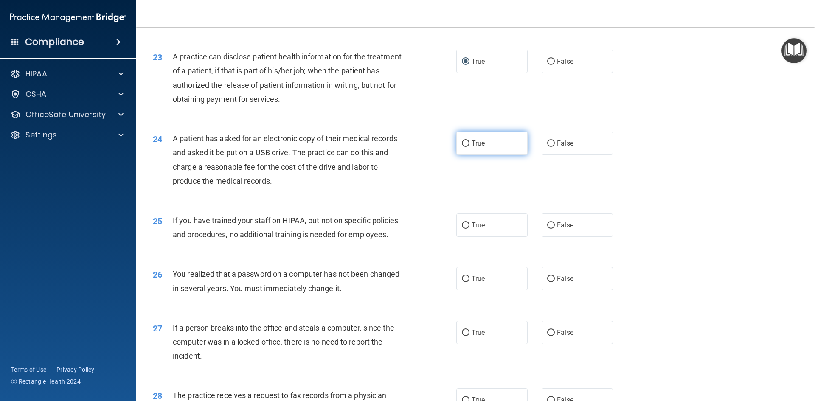
click at [466, 147] on input "True" at bounding box center [466, 144] width 8 height 6
radio input "true"
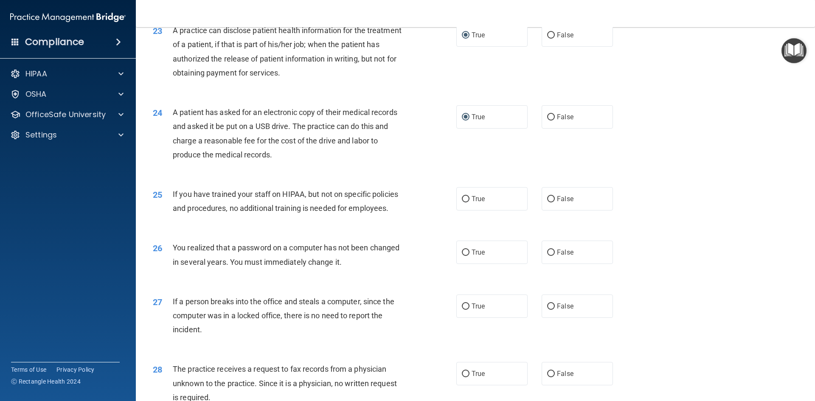
scroll to position [1444, 0]
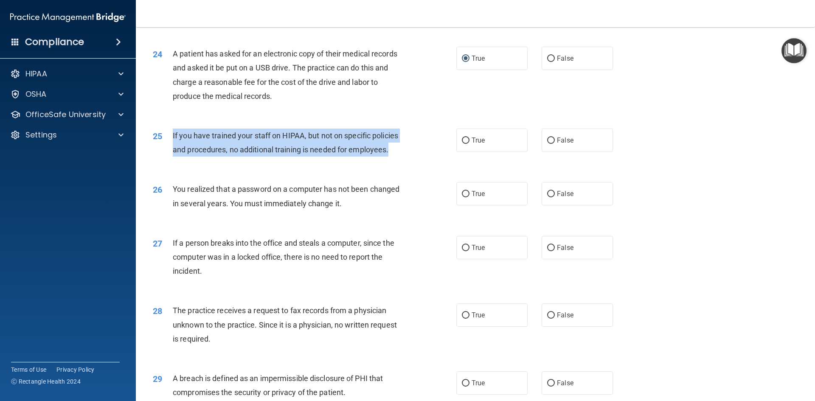
drag, startPoint x: 400, startPoint y: 179, endPoint x: 169, endPoint y: 159, distance: 231.0
click at [169, 159] on div "25 If you have trained your staff on HIPAA, but not on specific policies and pr…" at bounding box center [304, 145] width 329 height 32
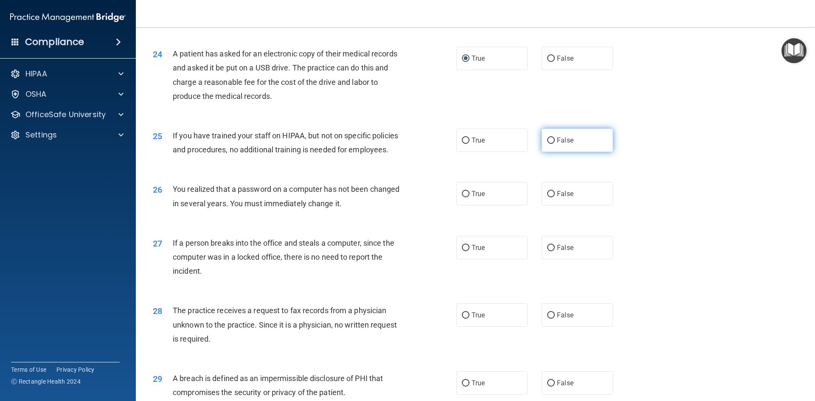
click at [552, 152] on label "False" at bounding box center [577, 140] width 71 height 23
click at [552, 144] on input "False" at bounding box center [551, 141] width 8 height 6
radio input "true"
drag, startPoint x: 343, startPoint y: 237, endPoint x: 328, endPoint y: 236, distance: 15.0
click at [343, 214] on div "26 You realized that a password on a computer has not been changed in several y…" at bounding box center [304, 198] width 329 height 32
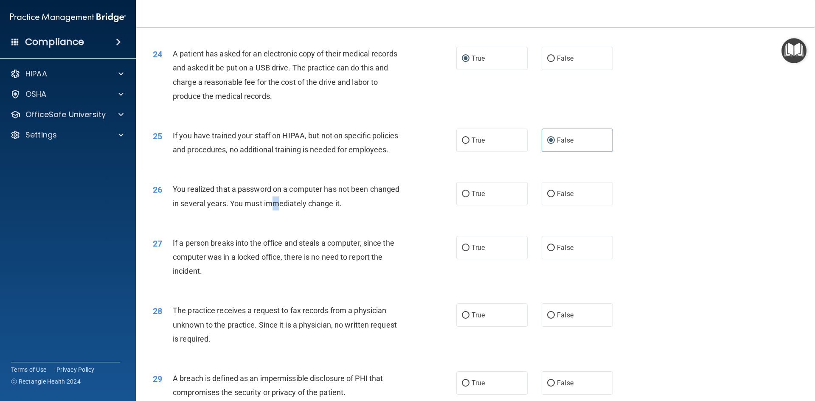
drag, startPoint x: 273, startPoint y: 236, endPoint x: 277, endPoint y: 236, distance: 4.3
click at [277, 210] on div "You realized that a password on a computer has not been changed in several year…" at bounding box center [291, 196] width 237 height 28
drag, startPoint x: 227, startPoint y: 222, endPoint x: 219, endPoint y: 227, distance: 9.2
click at [226, 210] on div "You realized that a password on a computer has not been changed in several year…" at bounding box center [291, 196] width 237 height 28
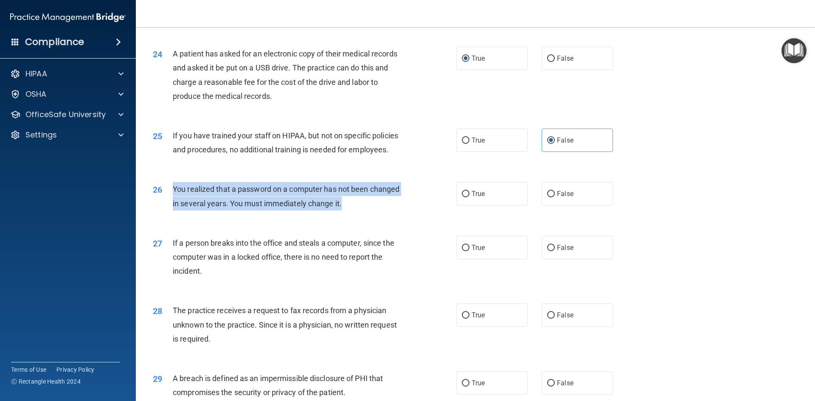
drag, startPoint x: 332, startPoint y: 228, endPoint x: 175, endPoint y: 214, distance: 158.5
click at [174, 210] on div "You realized that a password on a computer has not been changed in several year…" at bounding box center [291, 196] width 237 height 28
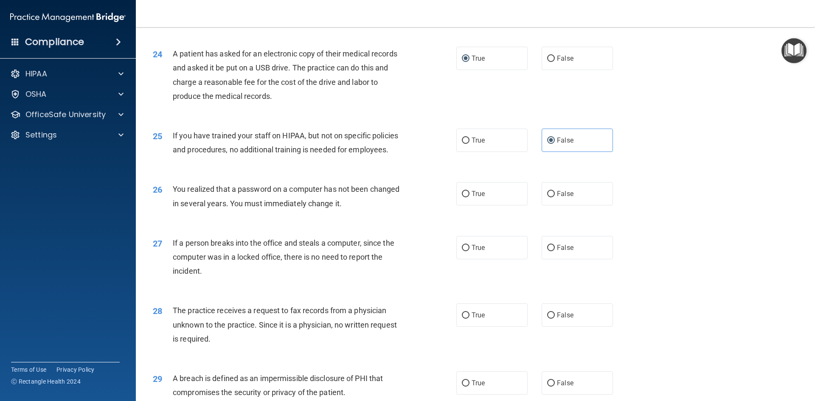
click at [250, 255] on div "27 If a person breaks into the office and steals a computer, since the computer…" at bounding box center [475, 259] width 658 height 68
click at [479, 198] on span "True" at bounding box center [478, 194] width 13 height 8
click at [470, 197] on input "True" at bounding box center [466, 194] width 8 height 6
radio input "true"
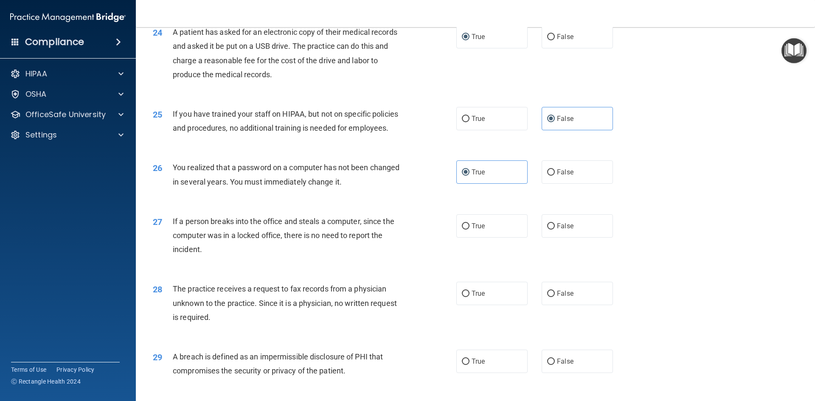
scroll to position [1486, 0]
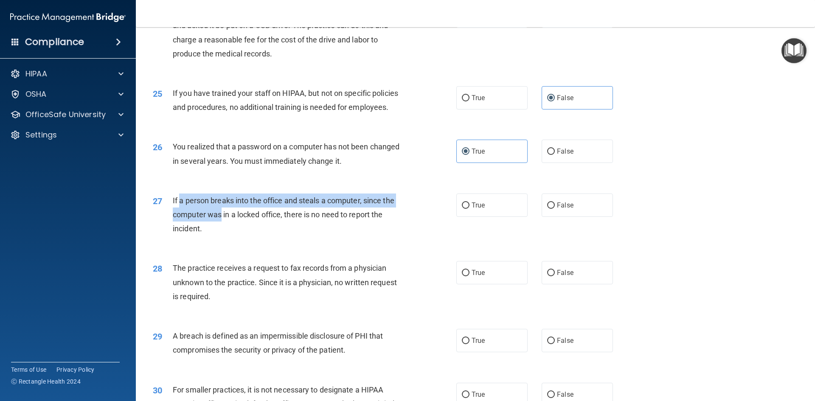
drag, startPoint x: 222, startPoint y: 244, endPoint x: 181, endPoint y: 235, distance: 41.7
click at [181, 235] on div "If a person breaks into the office and steals a computer, since the computer wa…" at bounding box center [291, 215] width 237 height 42
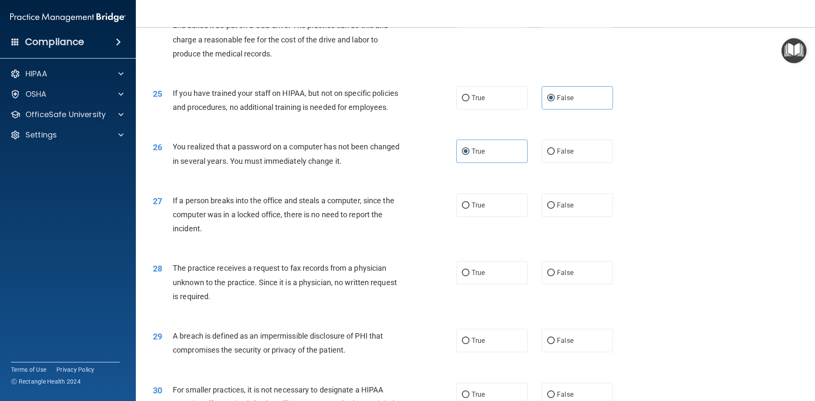
click at [222, 236] on div "If a person breaks into the office and steals a computer, since the computer wa…" at bounding box center [291, 215] width 237 height 42
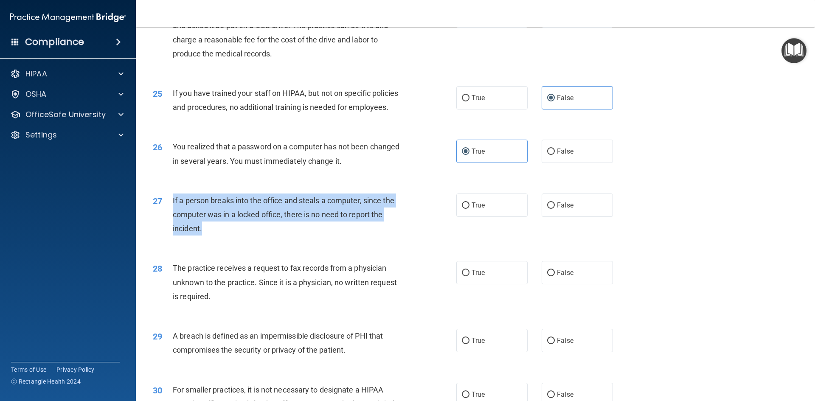
drag, startPoint x: 206, startPoint y: 258, endPoint x: 171, endPoint y: 231, distance: 44.4
click at [171, 231] on div "27 If a person breaks into the office and steals a computer, since the computer…" at bounding box center [304, 217] width 329 height 47
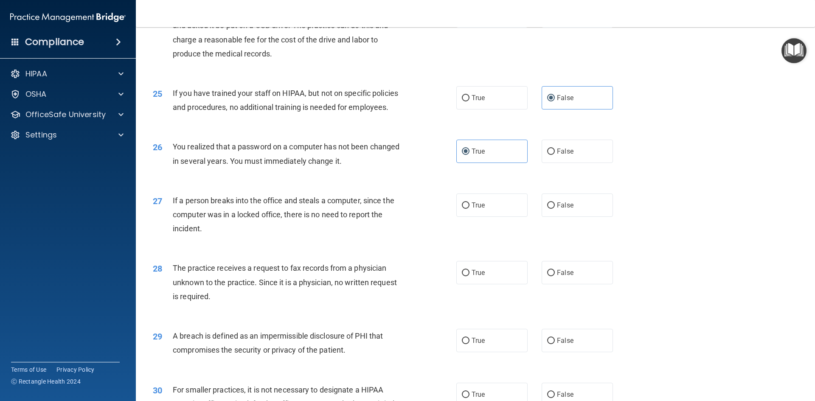
click at [312, 251] on div "27 If a person breaks into the office and steals a computer, since the computer…" at bounding box center [475, 217] width 658 height 68
click at [589, 217] on label "False" at bounding box center [577, 205] width 71 height 23
click at [555, 209] on input "False" at bounding box center [551, 206] width 8 height 6
radio input "true"
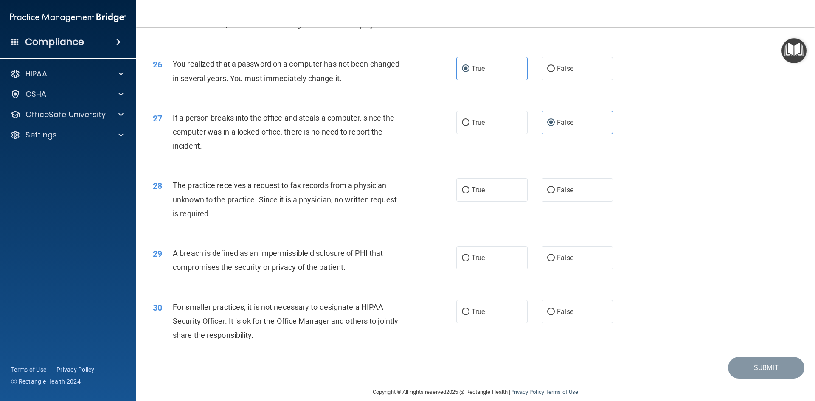
scroll to position [1571, 0]
drag, startPoint x: 234, startPoint y: 231, endPoint x: 223, endPoint y: 232, distance: 11.5
click at [223, 219] on div "The practice receives a request to fax records from a physician unknown to the …" at bounding box center [291, 197] width 237 height 42
click at [221, 219] on div "The practice receives a request to fax records from a physician unknown to the …" at bounding box center [291, 197] width 237 height 42
drag, startPoint x: 560, startPoint y: 219, endPoint x: 531, endPoint y: 223, distance: 29.2
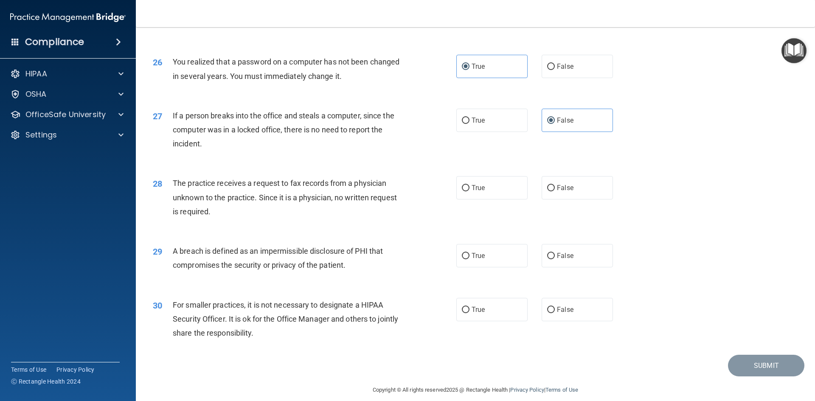
click at [557, 192] on span "False" at bounding box center [565, 188] width 17 height 8
drag, startPoint x: 573, startPoint y: 225, endPoint x: 561, endPoint y: 228, distance: 12.3
click at [573, 200] on label "False" at bounding box center [577, 187] width 71 height 23
click at [555, 191] on input "False" at bounding box center [551, 188] width 8 height 6
radio input "true"
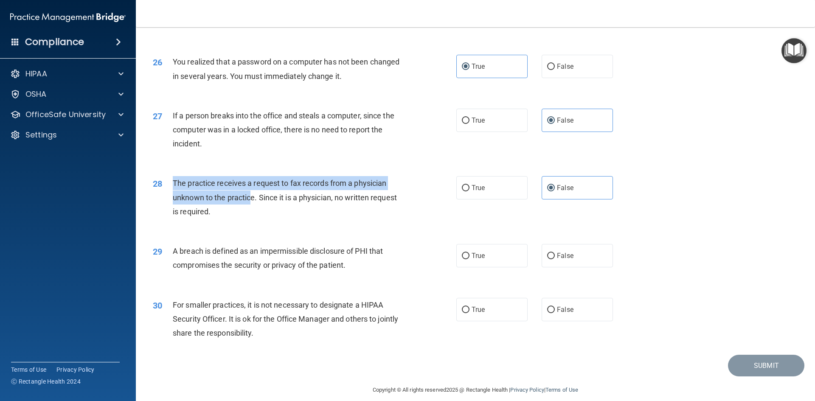
drag, startPoint x: 248, startPoint y: 232, endPoint x: 174, endPoint y: 214, distance: 76.5
click at [174, 214] on div "The practice receives a request to fax records from a physician unknown to the …" at bounding box center [291, 197] width 237 height 42
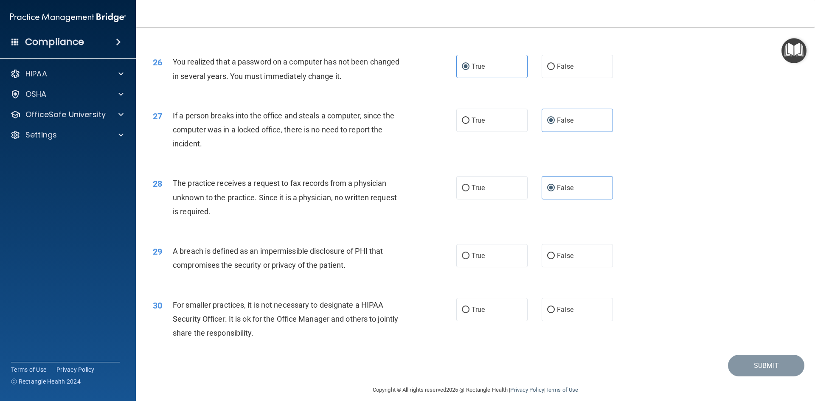
drag, startPoint x: 235, startPoint y: 251, endPoint x: 227, endPoint y: 245, distance: 10.1
click at [235, 223] on div "28 The practice receives a request to fax records from a physician unknown to t…" at bounding box center [304, 199] width 329 height 47
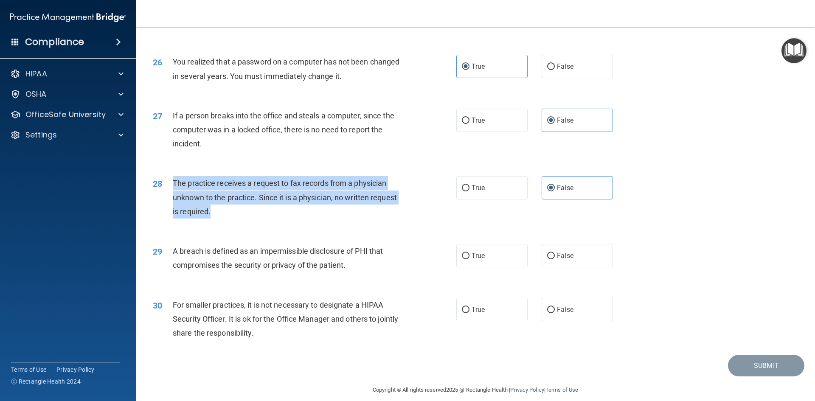
drag, startPoint x: 223, startPoint y: 242, endPoint x: 173, endPoint y: 211, distance: 58.9
click at [173, 211] on div "The practice receives a request to fax records from a physician unknown to the …" at bounding box center [291, 197] width 237 height 42
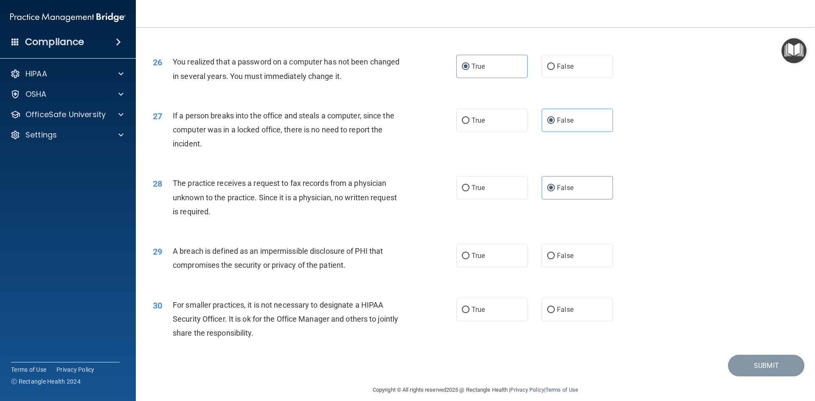
click at [361, 265] on div "29 A breach is defined as an impermissible disclosure of PHI that compromises t…" at bounding box center [475, 260] width 658 height 53
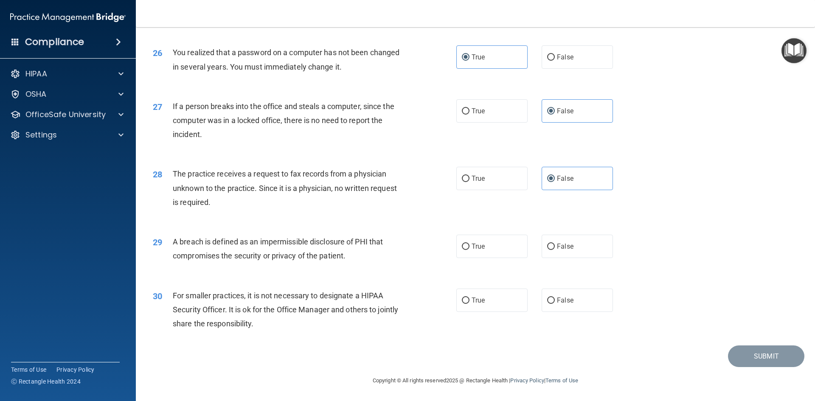
scroll to position [1608, 0]
click at [480, 253] on label "True" at bounding box center [491, 246] width 71 height 23
click at [470, 250] on input "True" at bounding box center [466, 247] width 8 height 6
radio input "true"
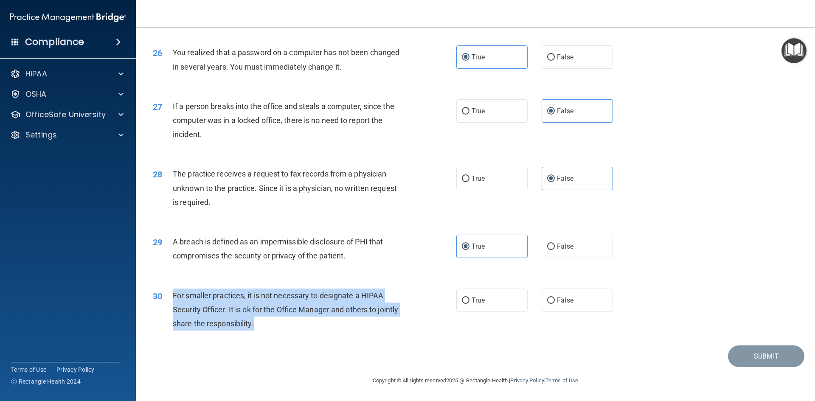
drag, startPoint x: 289, startPoint y: 320, endPoint x: 173, endPoint y: 291, distance: 119.4
click at [173, 291] on div "For smaller practices, it is not necessary to designate a HIPAA Security Office…" at bounding box center [291, 310] width 237 height 42
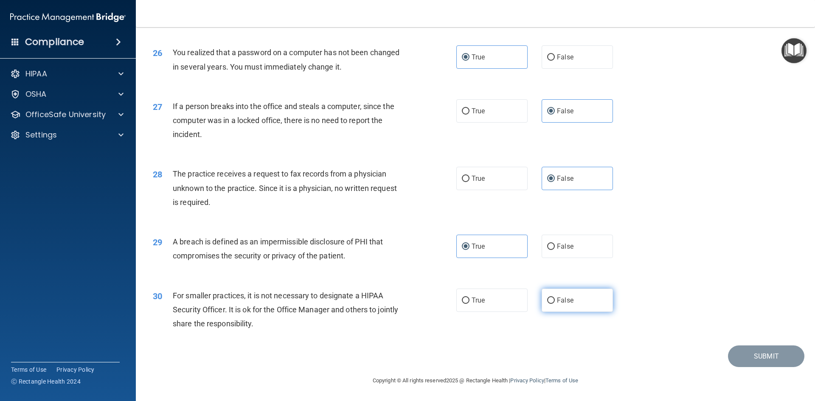
click at [550, 304] on label "False" at bounding box center [577, 300] width 71 height 23
click at [578, 304] on label "False" at bounding box center [577, 300] width 71 height 23
click at [555, 304] on input "False" at bounding box center [551, 301] width 8 height 6
radio input "true"
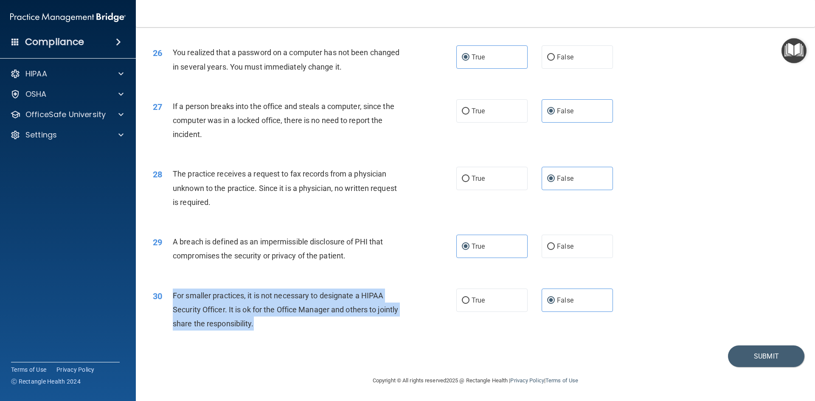
drag, startPoint x: 290, startPoint y: 318, endPoint x: 172, endPoint y: 293, distance: 121.6
click at [172, 293] on div "30 For smaller practices, it is not necessary to designate a HIPAA Security Off…" at bounding box center [304, 312] width 329 height 47
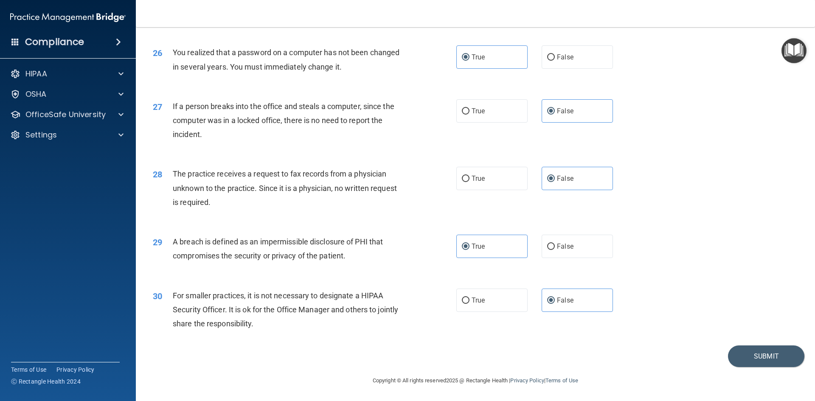
drag, startPoint x: 371, startPoint y: 336, endPoint x: 394, endPoint y: 340, distance: 22.8
click at [372, 337] on div "30 For smaller practices, it is not necessary to designate a HIPAA Security Off…" at bounding box center [475, 312] width 658 height 68
click at [743, 360] on button "Submit" at bounding box center [766, 357] width 76 height 22
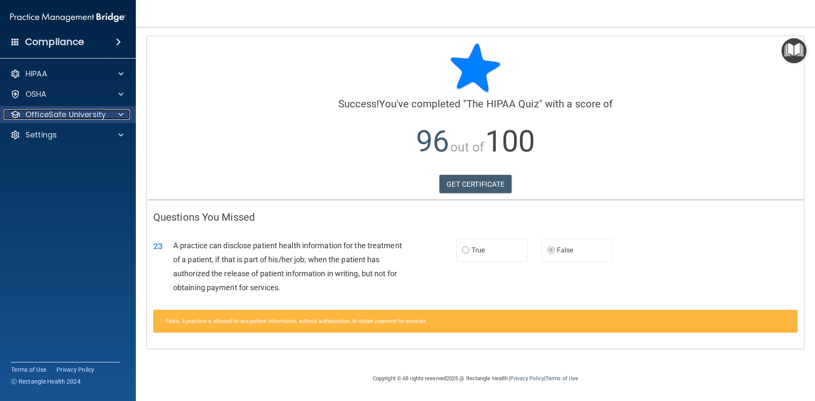
click at [120, 113] on span at bounding box center [120, 115] width 5 height 10
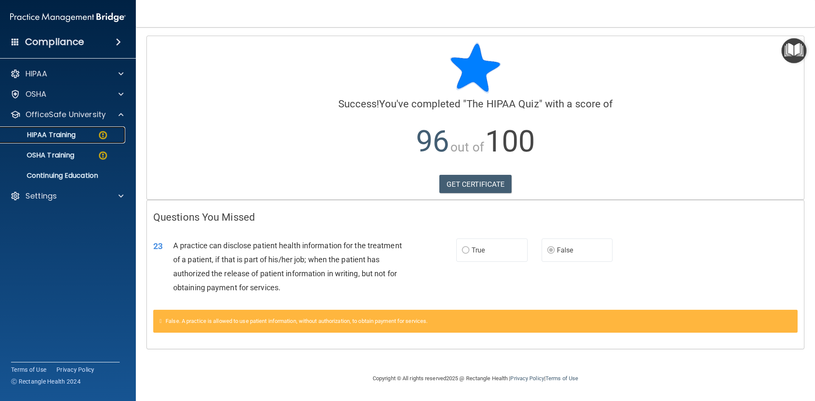
click at [67, 138] on p "HIPAA Training" at bounding box center [41, 135] width 70 height 8
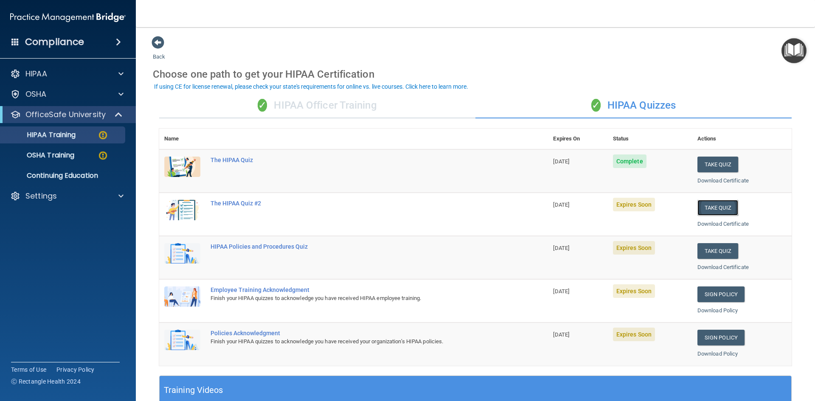
click at [710, 206] on button "Take Quiz" at bounding box center [718, 208] width 41 height 16
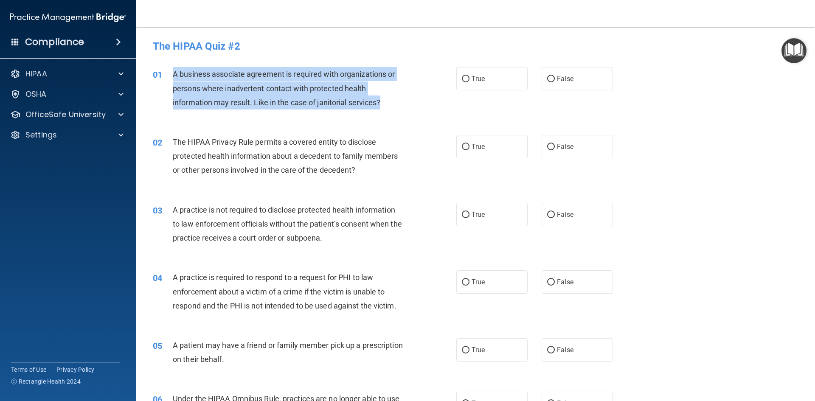
drag, startPoint x: 387, startPoint y: 102, endPoint x: 170, endPoint y: 67, distance: 219.7
click at [170, 67] on div "01 A business associate agreement is required with organizations or persons whe…" at bounding box center [304, 90] width 329 height 47
click at [123, 96] on span at bounding box center [120, 94] width 5 height 10
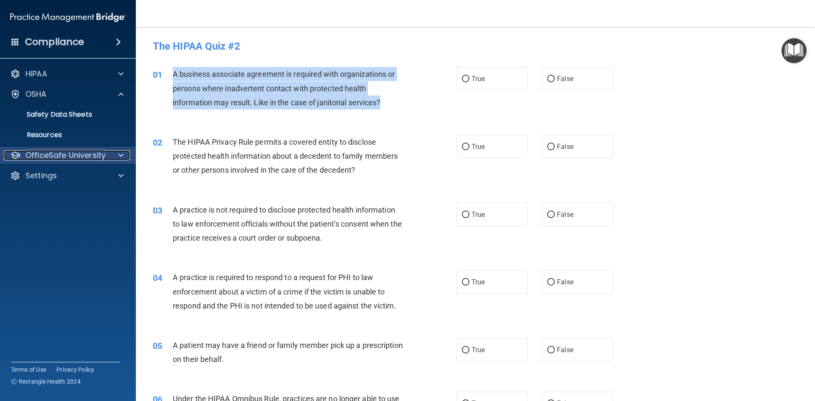
click at [124, 155] on div at bounding box center [119, 155] width 21 height 10
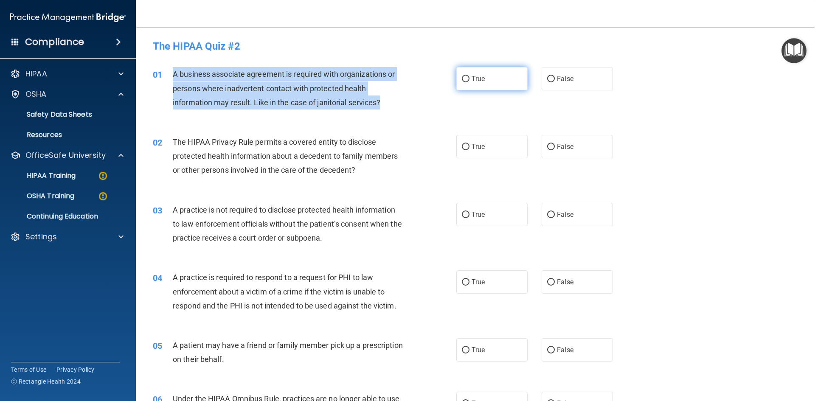
click at [463, 78] on input "True" at bounding box center [466, 79] width 8 height 6
radio input "true"
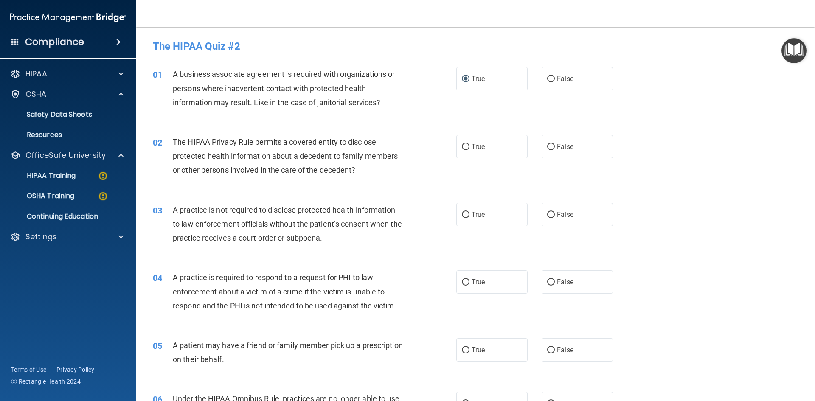
click at [411, 51] on div "The HIPAA Quiz #2" at bounding box center [475, 46] width 658 height 21
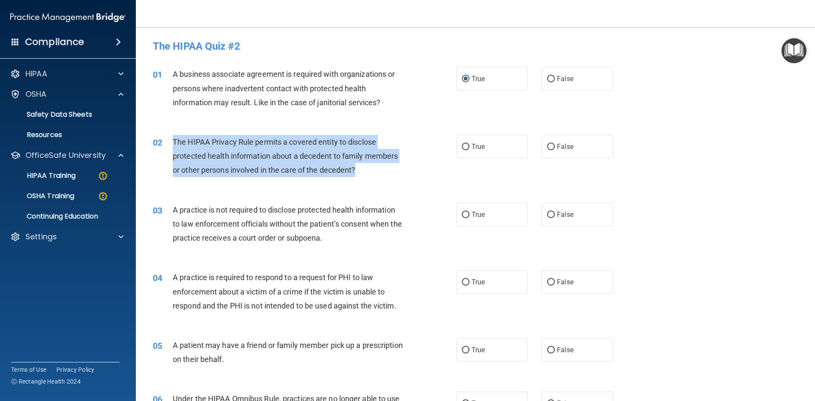
drag, startPoint x: 352, startPoint y: 172, endPoint x: 160, endPoint y: 148, distance: 194.2
click at [161, 149] on div "02 The HIPAA Privacy Rule permits a covered entity to disclose protected health…" at bounding box center [304, 158] width 329 height 47
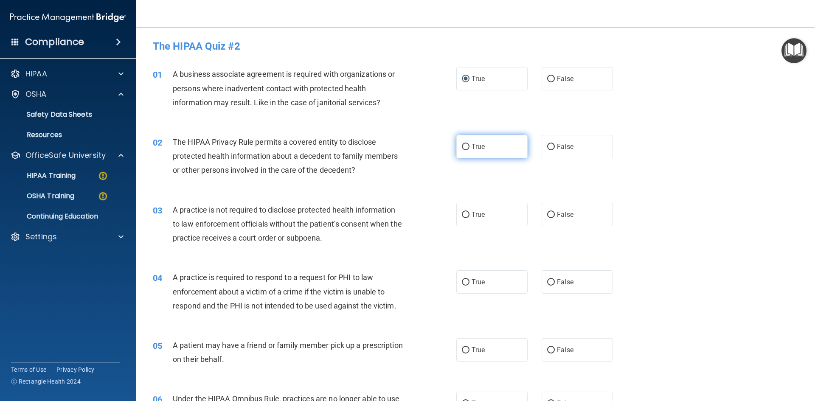
drag, startPoint x: 469, startPoint y: 148, endPoint x: 464, endPoint y: 150, distance: 5.7
click at [468, 148] on label "True" at bounding box center [491, 146] width 71 height 23
click at [468, 148] on input "True" at bounding box center [466, 147] width 8 height 6
radio input "true"
drag, startPoint x: 398, startPoint y: 206, endPoint x: 371, endPoint y: 220, distance: 30.2
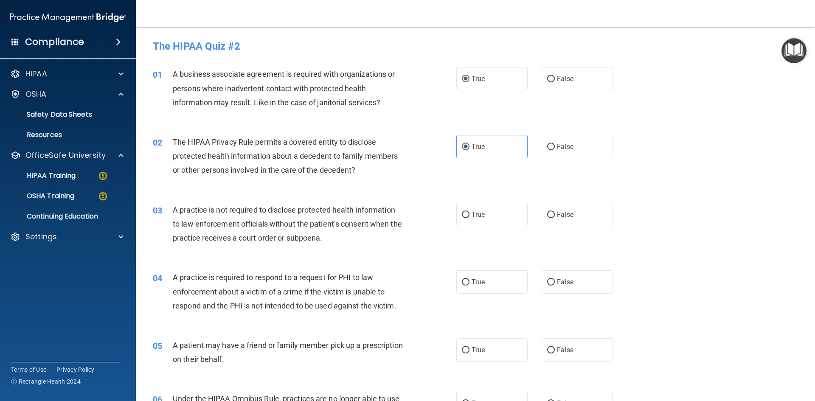
click at [398, 206] on div "A practice is not required to disclose protected health information to law enfo…" at bounding box center [291, 224] width 237 height 42
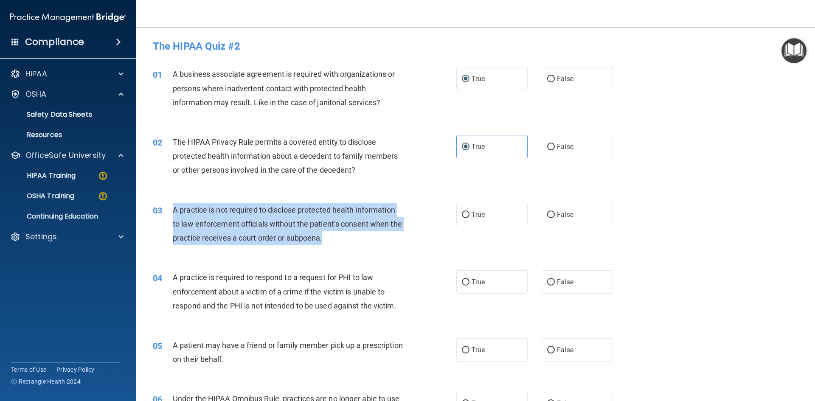
drag, startPoint x: 339, startPoint y: 241, endPoint x: 169, endPoint y: 204, distance: 174.5
click at [169, 204] on div "03 A practice is not required to disclose protected health information to law e…" at bounding box center [304, 226] width 329 height 47
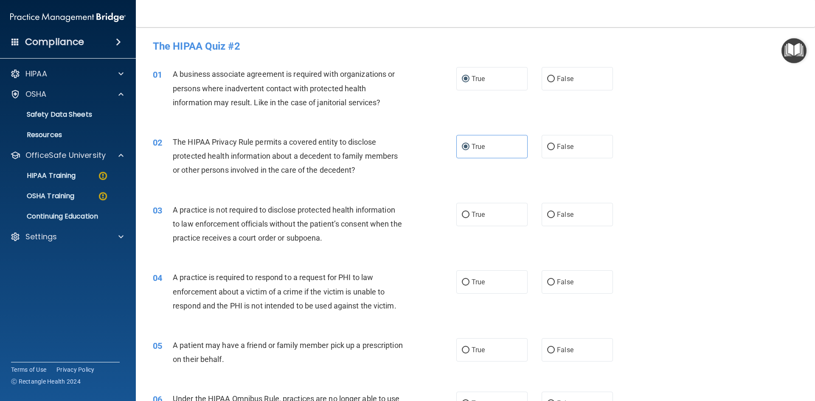
click at [259, 277] on span "A practice is required to respond to a request for PHI to law enforcement about…" at bounding box center [285, 291] width 224 height 37
click at [343, 174] on span "The HIPAA Privacy Rule permits a covered entity to disclose protected health in…" at bounding box center [285, 156] width 225 height 37
click at [318, 256] on div "03 A practice is not required to disclose protected health information to law e…" at bounding box center [475, 226] width 658 height 68
click at [542, 214] on label "False" at bounding box center [577, 214] width 71 height 23
click at [547, 214] on input "False" at bounding box center [551, 215] width 8 height 6
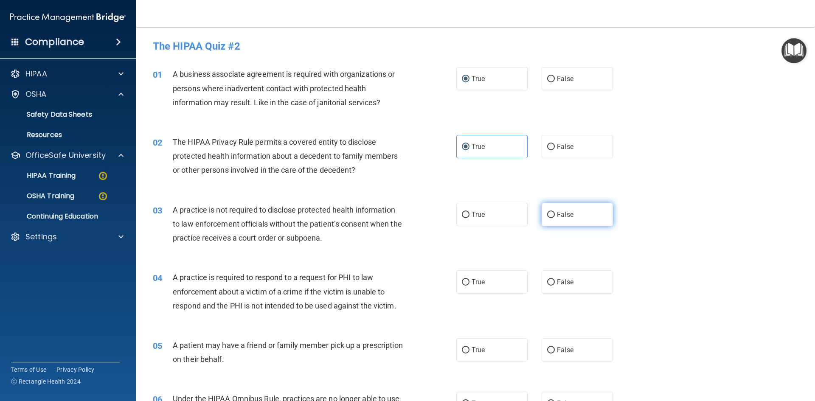
radio input "true"
click at [312, 249] on div "03 A practice is not required to disclose protected health information to law e…" at bounding box center [304, 226] width 329 height 47
click at [293, 248] on div "03 A practice is not required to disclose protected health information to law e…" at bounding box center [304, 226] width 329 height 47
click at [263, 276] on span "A practice is required to respond to a request for PHI to law enforcement about…" at bounding box center [285, 291] width 224 height 37
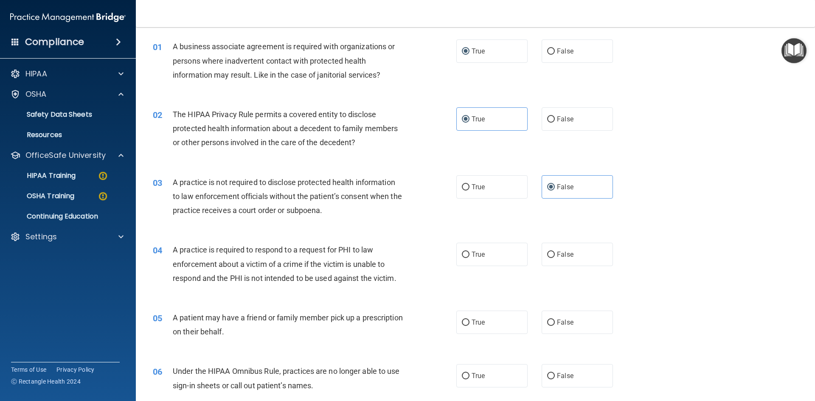
scroll to position [42, 0]
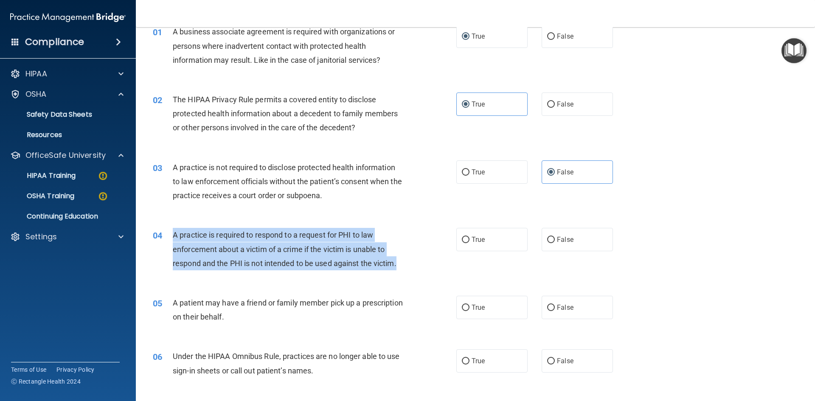
drag, startPoint x: 174, startPoint y: 236, endPoint x: 404, endPoint y: 273, distance: 233.0
click at [404, 273] on div "04 A practice is required to respond to a request for PHI to law enforcement ab…" at bounding box center [304, 251] width 329 height 47
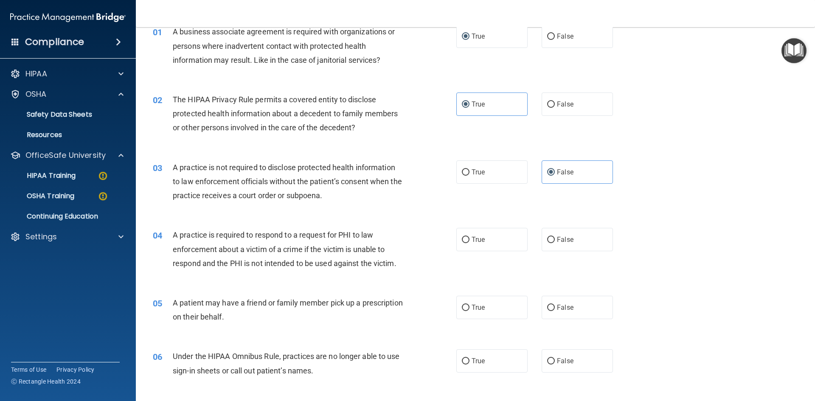
click at [194, 334] on div "05 A patient may have a friend or family member pick up a prescription on their…" at bounding box center [475, 311] width 658 height 53
click at [473, 237] on span "True" at bounding box center [478, 240] width 13 height 8
click at [470, 237] on input "True" at bounding box center [466, 240] width 8 height 6
radio input "true"
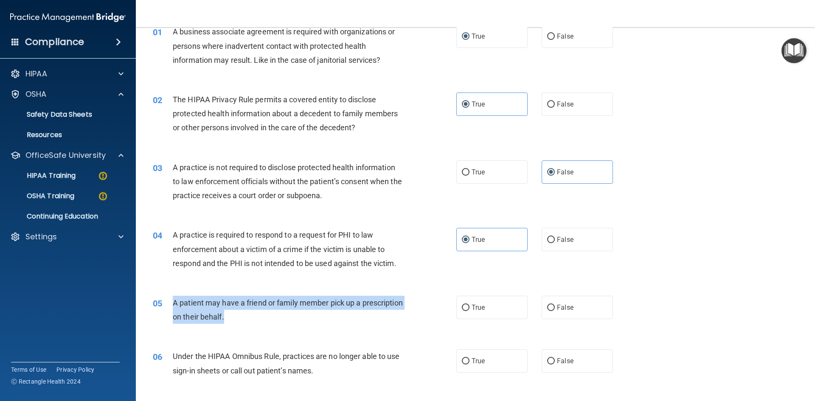
drag, startPoint x: 284, startPoint y: 319, endPoint x: 172, endPoint y: 302, distance: 113.4
click at [172, 302] on div "05 A patient may have a friend or family member pick up a prescription on their…" at bounding box center [304, 312] width 329 height 32
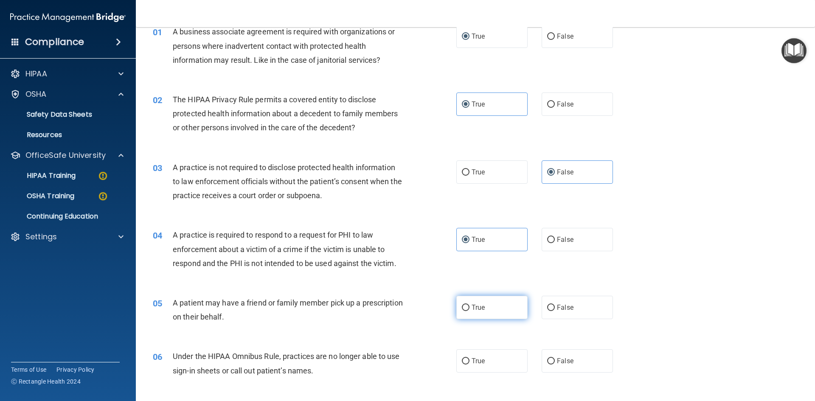
click at [467, 307] on label "True" at bounding box center [491, 307] width 71 height 23
click at [467, 307] on input "True" at bounding box center [466, 308] width 8 height 6
radio input "true"
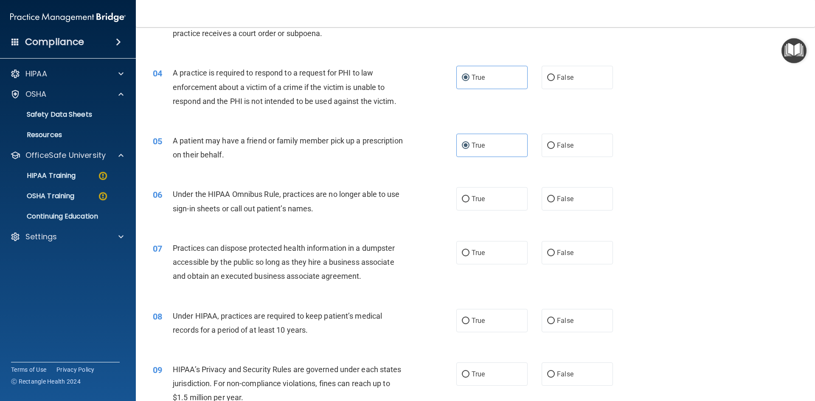
scroll to position [212, 0]
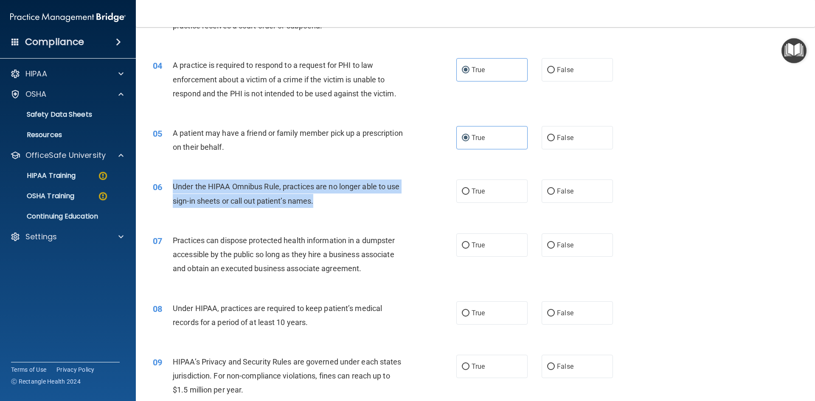
drag, startPoint x: 315, startPoint y: 201, endPoint x: 173, endPoint y: 186, distance: 142.2
click at [173, 186] on div "Under the HIPAA Omnibus Rule, practices are no longer able to use sign-in sheet…" at bounding box center [291, 194] width 237 height 28
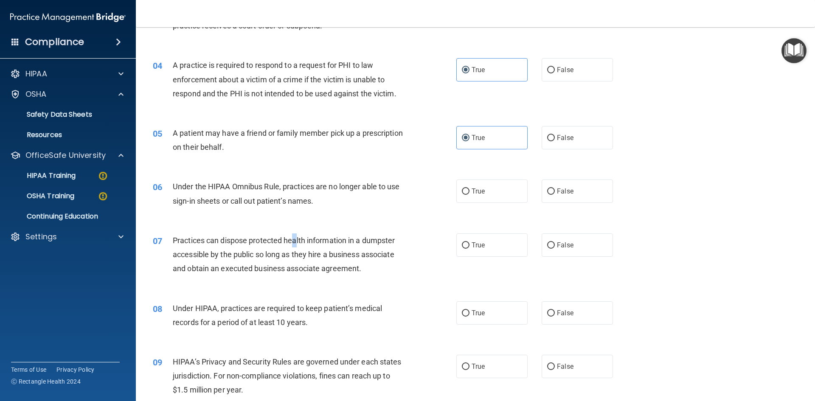
click at [292, 239] on span "Practices can dispose protected health information in a dumpster accessible by …" at bounding box center [284, 254] width 222 height 37
drag, startPoint x: 368, startPoint y: 201, endPoint x: 372, endPoint y: 198, distance: 5.4
click at [369, 200] on div "Under the HIPAA Omnibus Rule, practices are no longer able to use sign-in sheet…" at bounding box center [291, 194] width 237 height 28
drag, startPoint x: 556, startPoint y: 193, endPoint x: 544, endPoint y: 197, distance: 12.8
click at [557, 193] on span "False" at bounding box center [565, 191] width 17 height 8
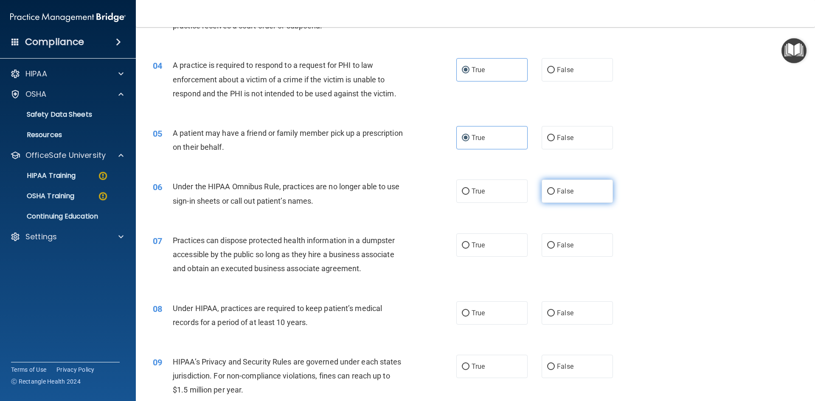
click at [555, 193] on input "False" at bounding box center [551, 192] width 8 height 6
radio input "true"
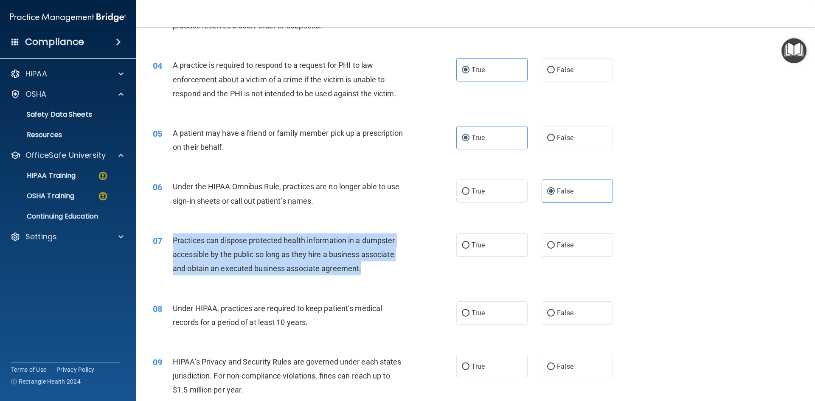
drag, startPoint x: 367, startPoint y: 267, endPoint x: 174, endPoint y: 241, distance: 195.5
click at [174, 241] on div "Practices can dispose protected health information in a dumpster accessible by …" at bounding box center [291, 255] width 237 height 42
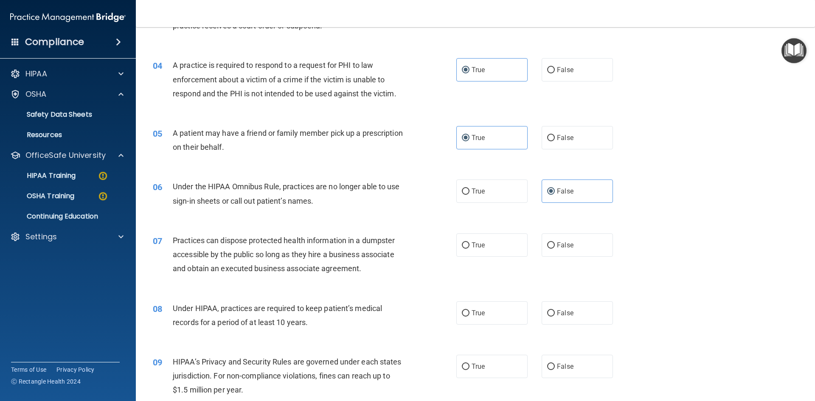
click at [380, 310] on span "Under HIPAA, practices are required to keep patient’s medical records for a per…" at bounding box center [277, 315] width 209 height 23
click at [561, 251] on label "False" at bounding box center [577, 245] width 71 height 23
click at [555, 249] on input "False" at bounding box center [551, 245] width 8 height 6
radio input "true"
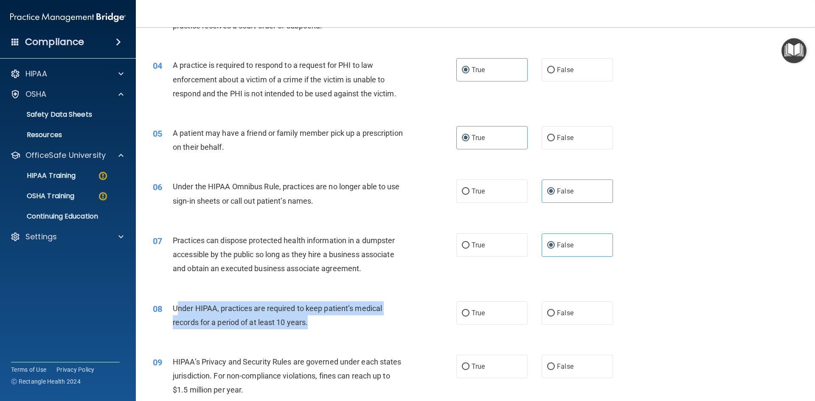
drag, startPoint x: 322, startPoint y: 324, endPoint x: 177, endPoint y: 310, distance: 146.3
click at [177, 310] on div "Under HIPAA, practices are required to keep patient’s medical records for a per…" at bounding box center [291, 315] width 237 height 28
click at [268, 310] on span "Under HIPAA, practices are required to keep patient’s medical records for a per…" at bounding box center [277, 315] width 209 height 23
click at [321, 319] on div "Under HIPAA, practices are required to keep patient’s medical records for a per…" at bounding box center [291, 315] width 237 height 28
click at [320, 325] on div "Under HIPAA, practices are required to keep patient’s medical records for a per…" at bounding box center [291, 315] width 237 height 28
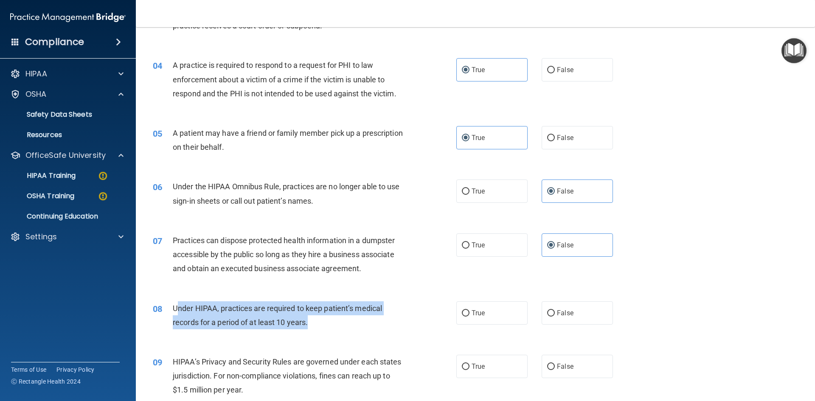
click at [372, 307] on span "Under HIPAA, practices are required to keep patient’s medical records for a per…" at bounding box center [277, 315] width 209 height 23
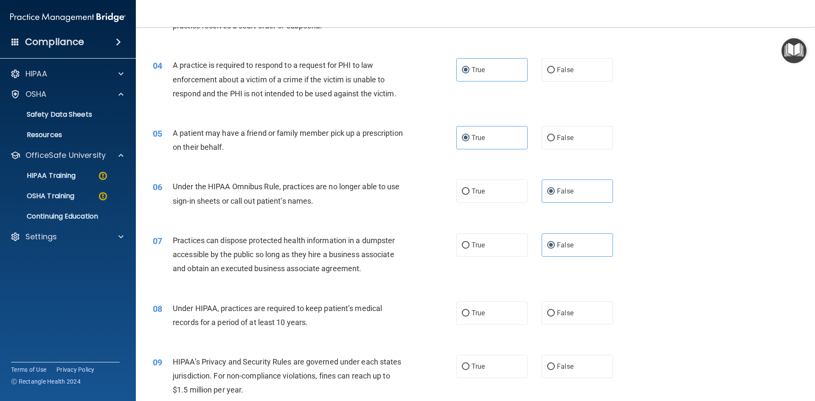
click at [172, 309] on div "08" at bounding box center [159, 309] width 26 height 16
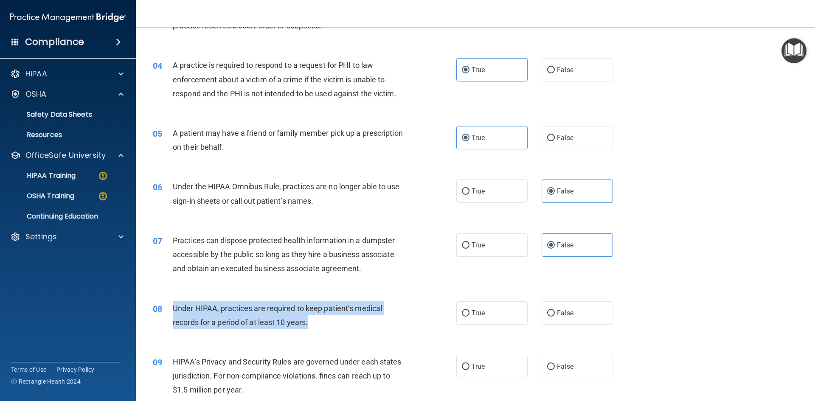
drag, startPoint x: 174, startPoint y: 307, endPoint x: 308, endPoint y: 324, distance: 135.7
click at [309, 324] on span "Under HIPAA, practices are required to keep patient’s medical records for a per…" at bounding box center [277, 315] width 209 height 23
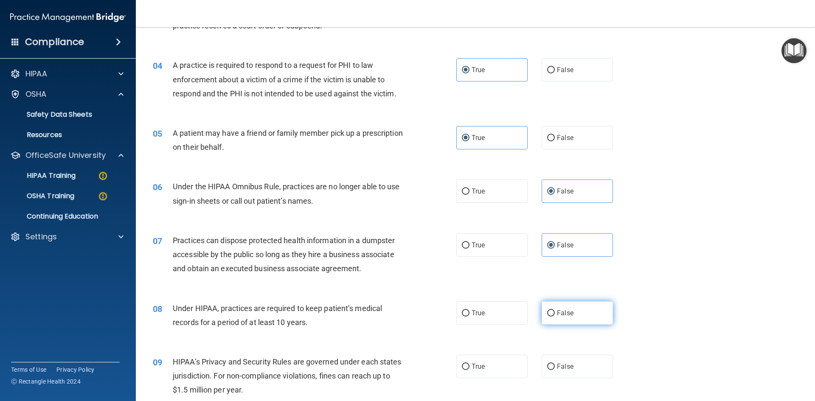
drag, startPoint x: 602, startPoint y: 318, endPoint x: 594, endPoint y: 316, distance: 8.3
click at [598, 317] on label "False" at bounding box center [577, 312] width 71 height 23
click at [555, 317] on input "False" at bounding box center [551, 313] width 8 height 6
radio input "true"
click at [416, 328] on div "08 Under HIPAA, practices are required to keep patient’s medical records for a …" at bounding box center [304, 317] width 329 height 32
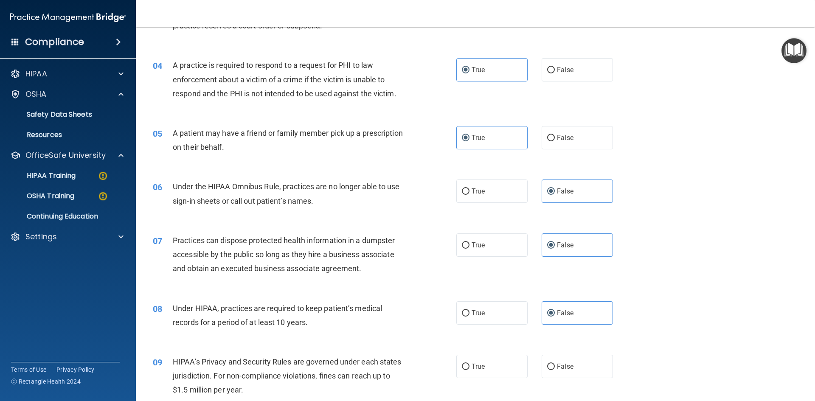
scroll to position [425, 0]
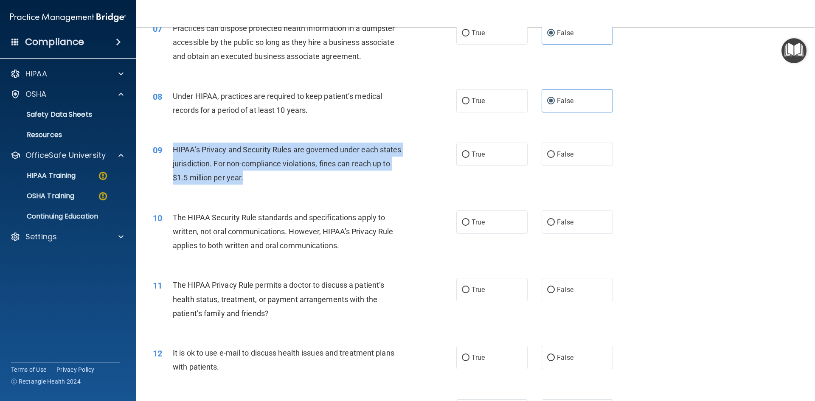
drag, startPoint x: 265, startPoint y: 179, endPoint x: 171, endPoint y: 150, distance: 98.6
click at [171, 150] on div "09 HIPAA’s Privacy and Security Rules are governed under each states jurisdicti…" at bounding box center [304, 166] width 329 height 47
